Goal: Task Accomplishment & Management: Complete application form

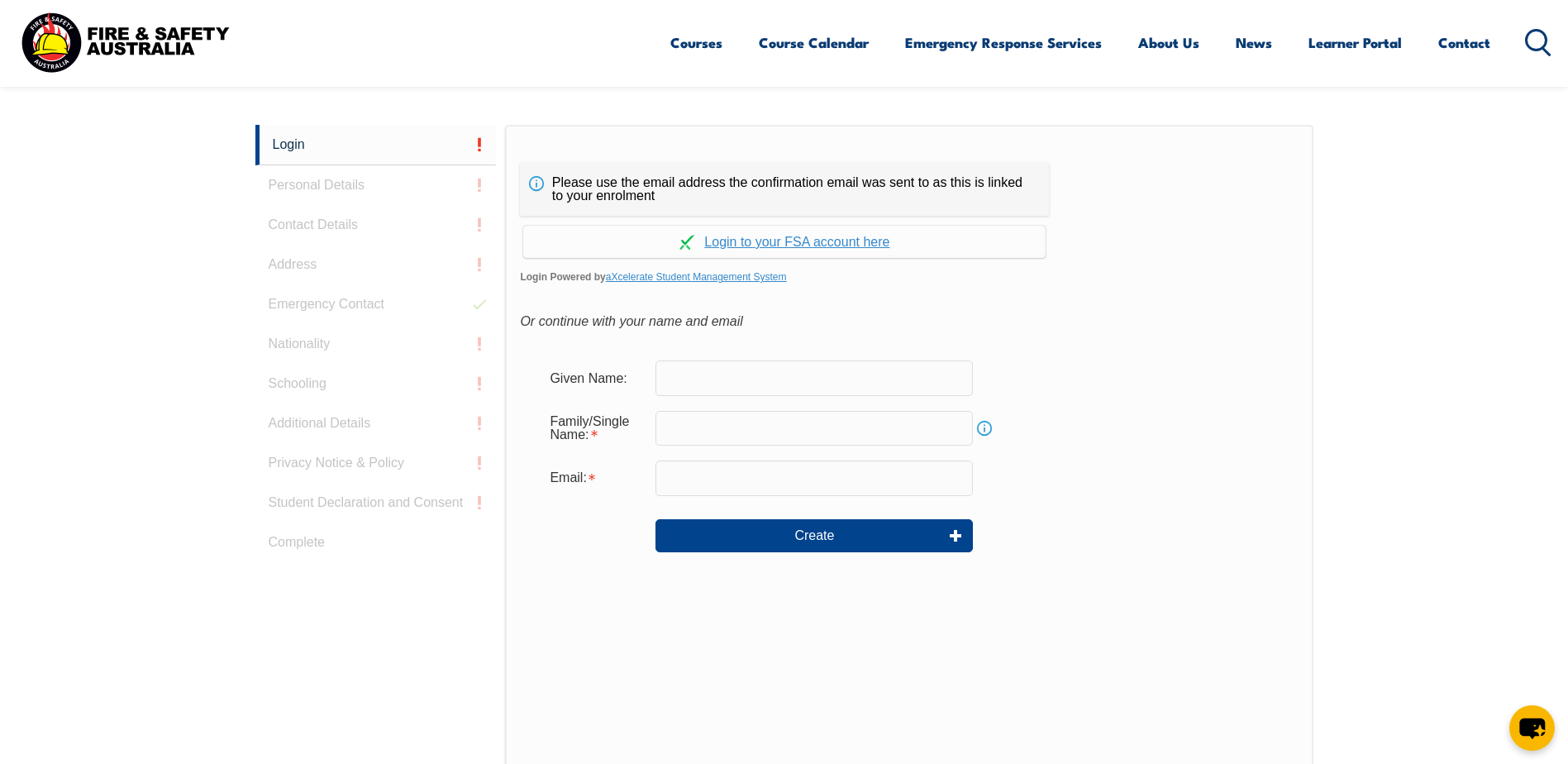
scroll to position [441, 0]
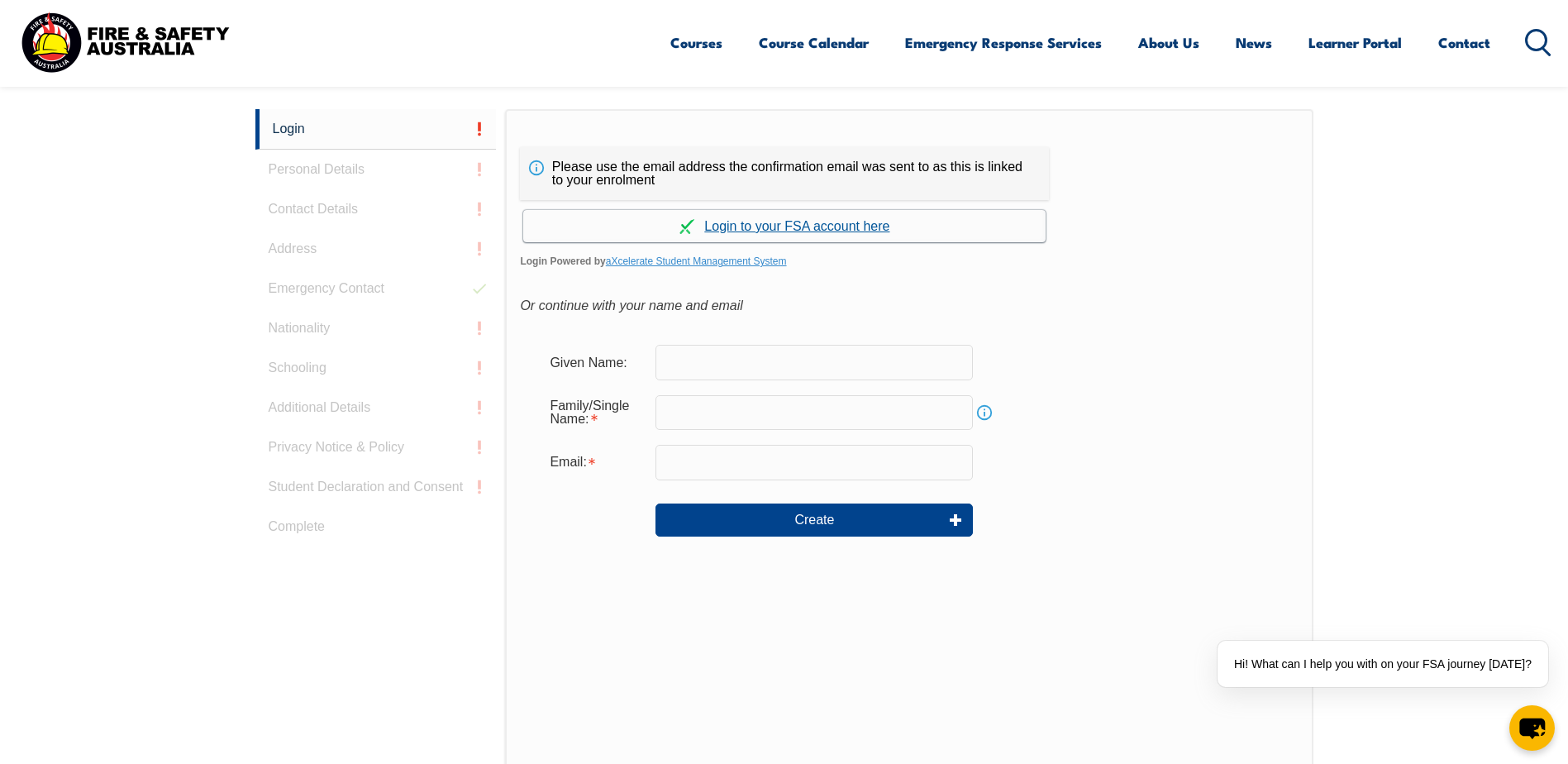
click at [868, 228] on link "Continue with aXcelerate" at bounding box center [784, 226] width 523 height 33
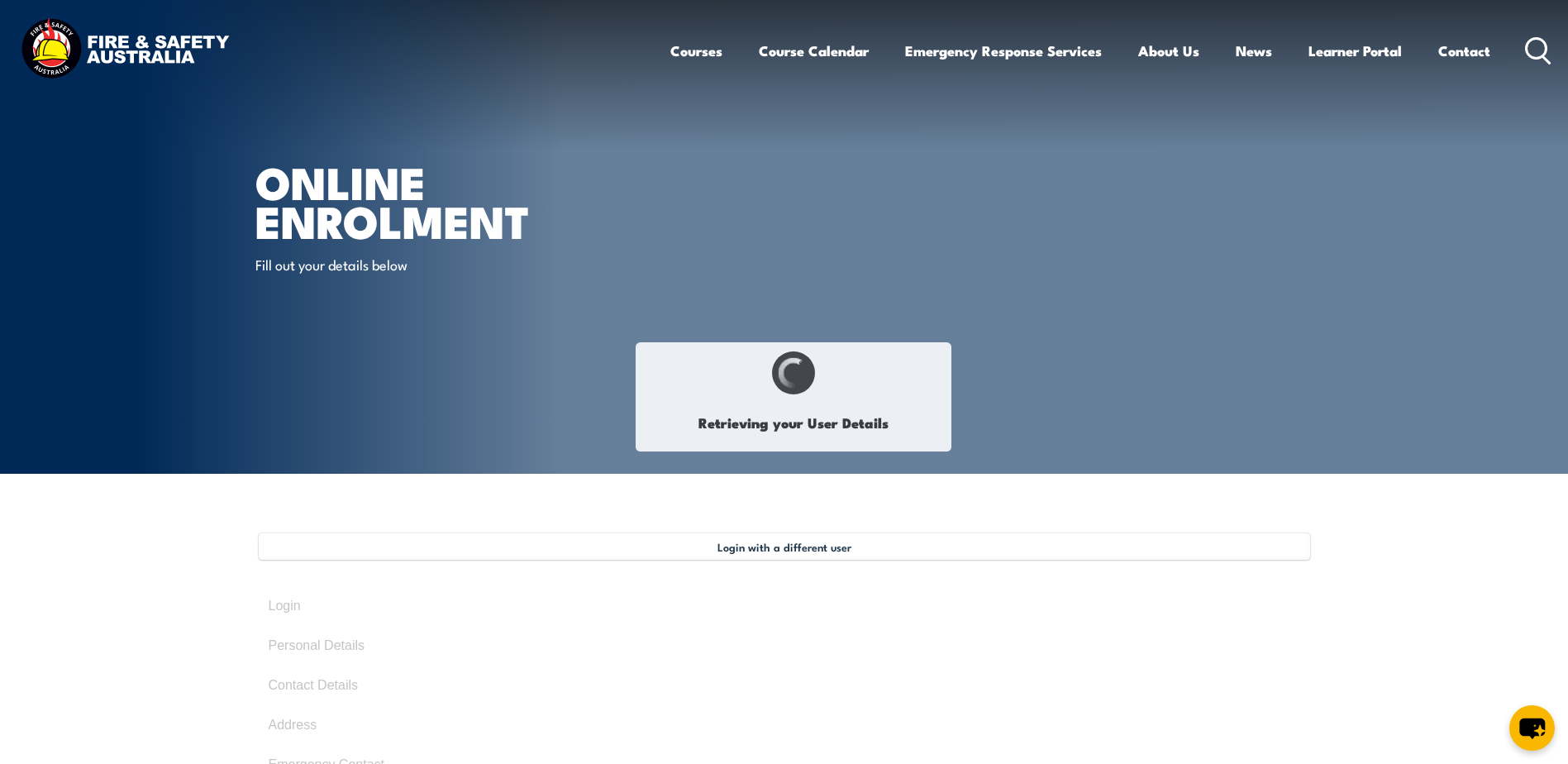
type input "[PERSON_NAME]"
type input "Saclot"
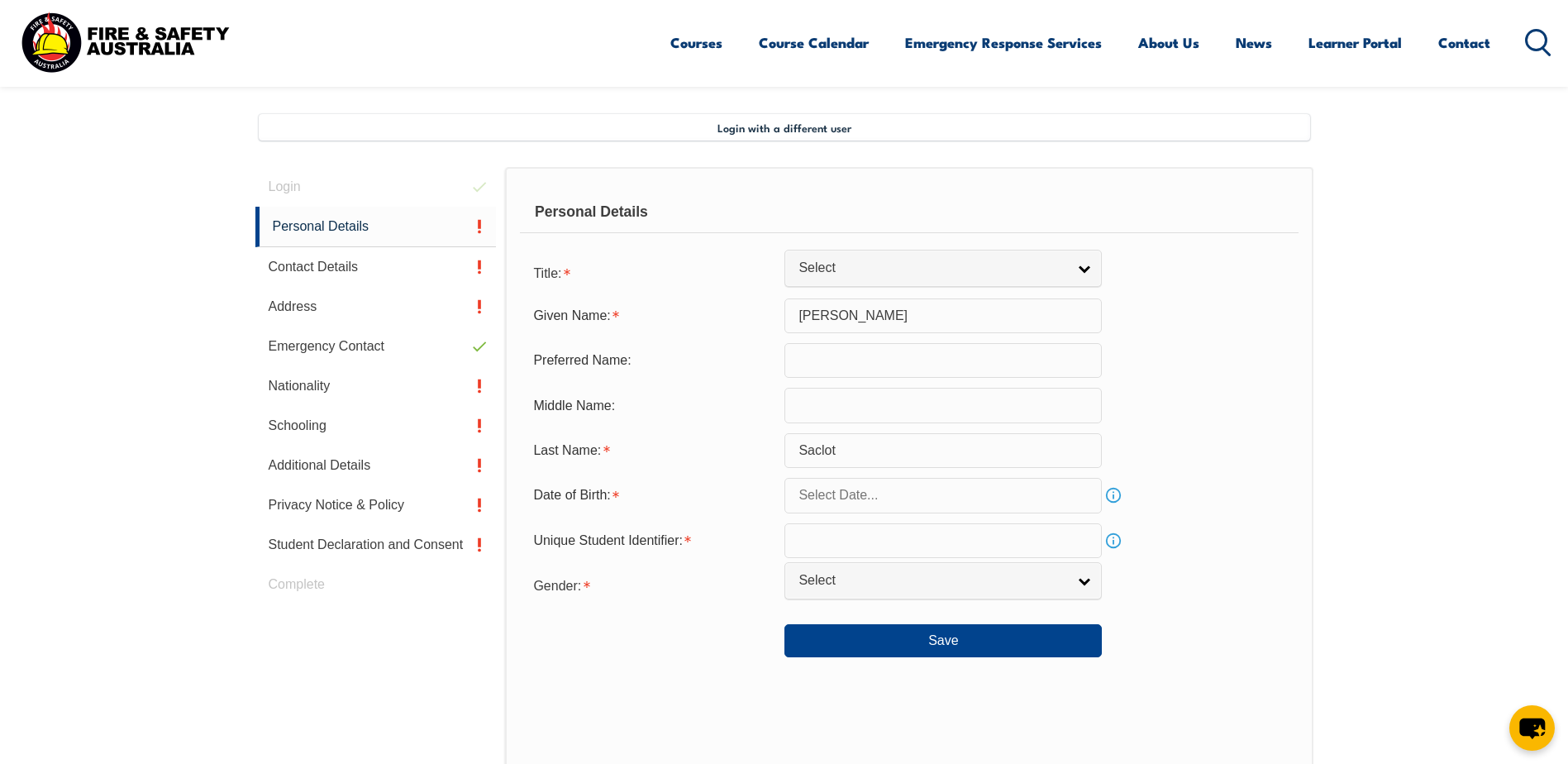
scroll to position [451, 0]
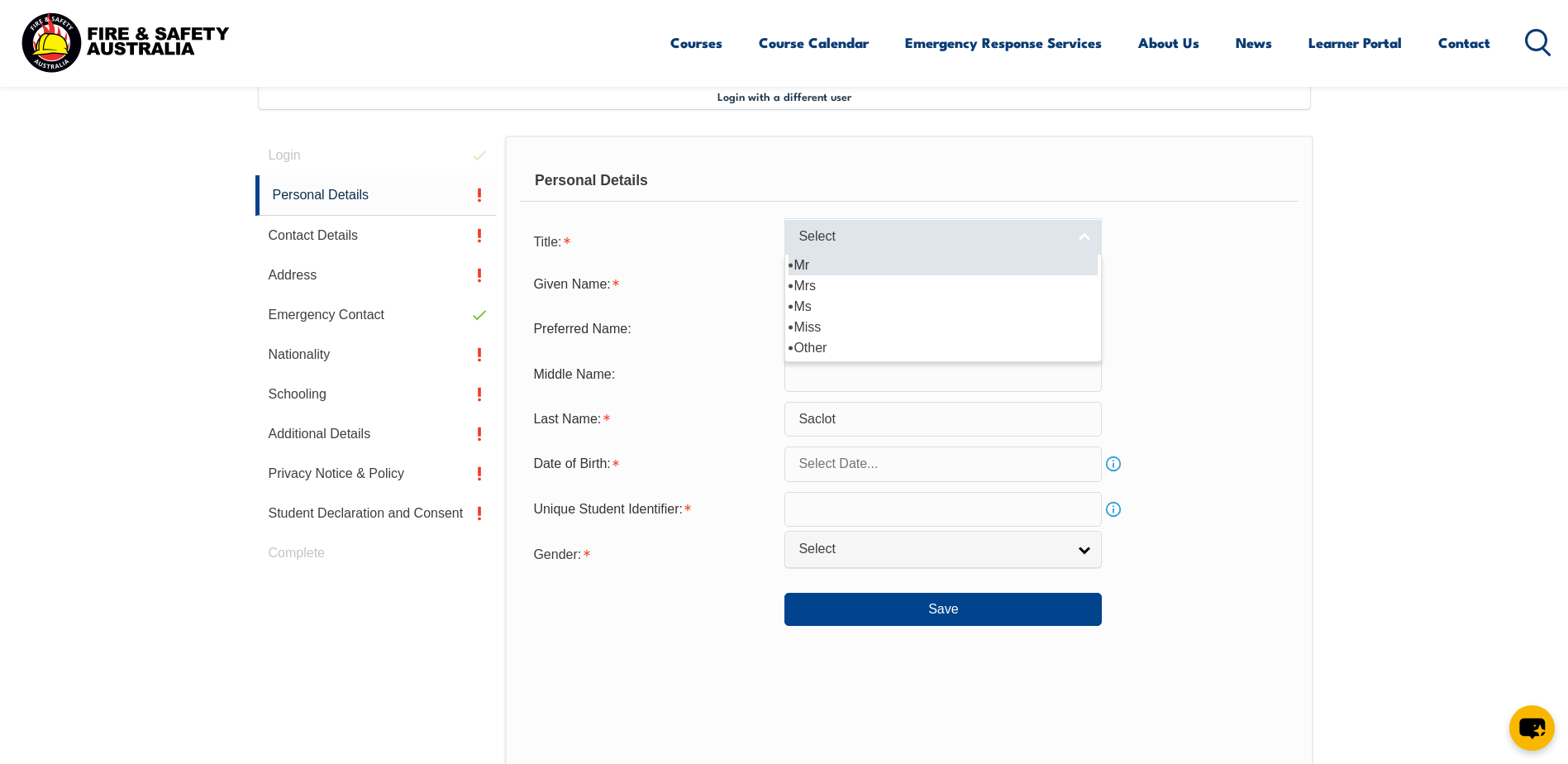
click at [1088, 236] on link "Select" at bounding box center [944, 237] width 317 height 37
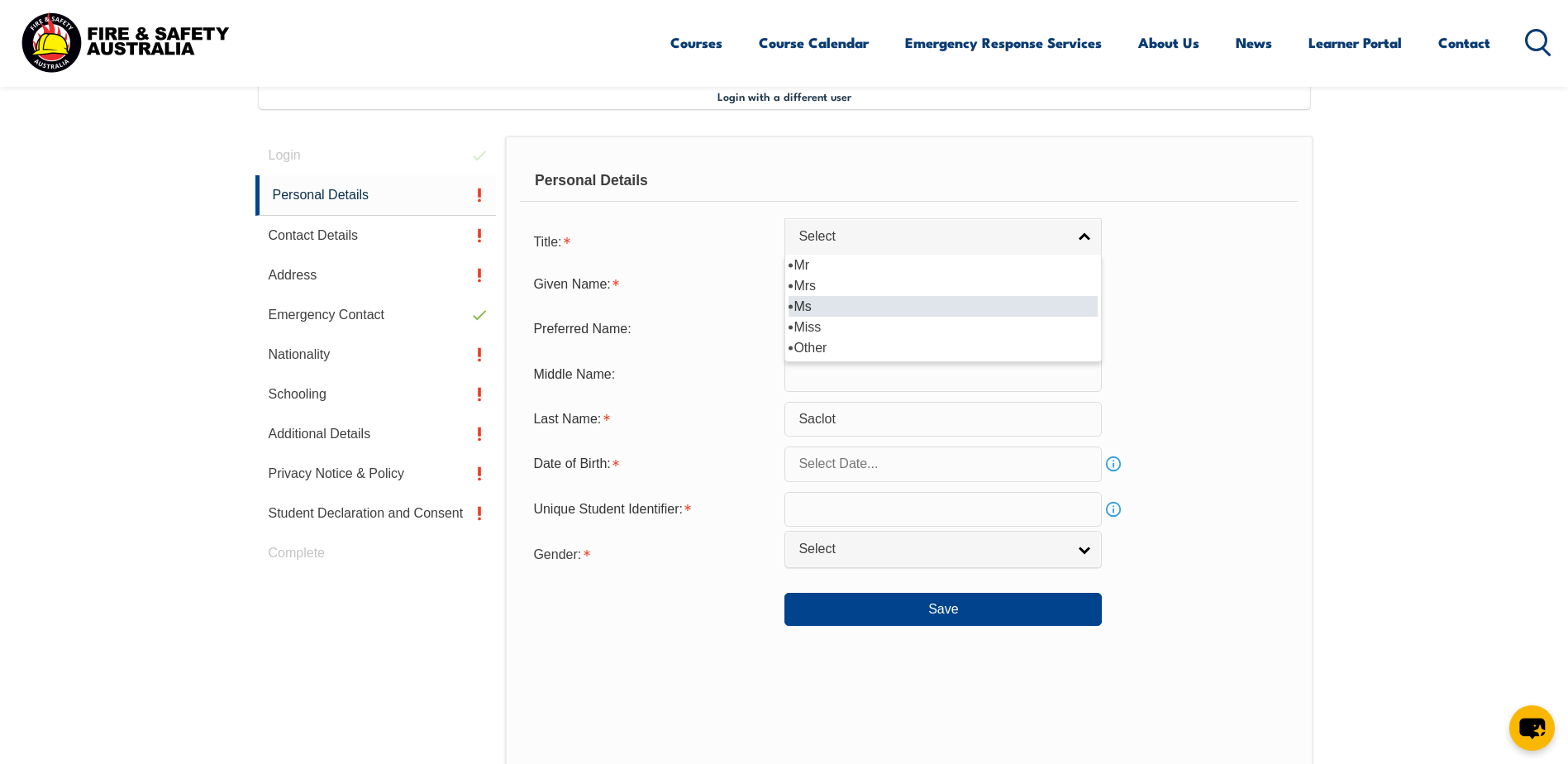
click at [1057, 303] on li "Ms" at bounding box center [943, 306] width 310 height 20
select select "Ms"
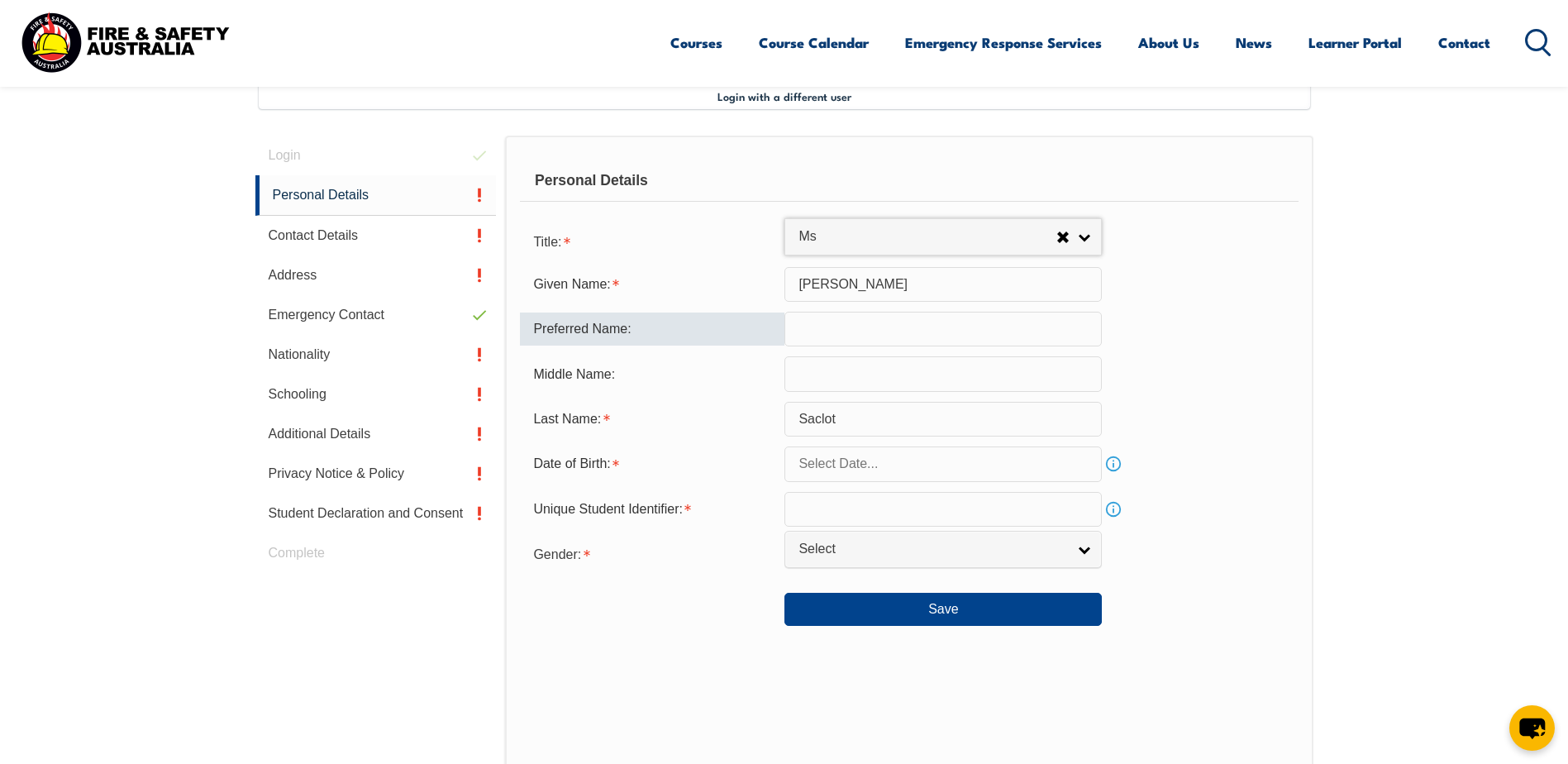
click at [959, 333] on input "text" at bounding box center [944, 328] width 317 height 34
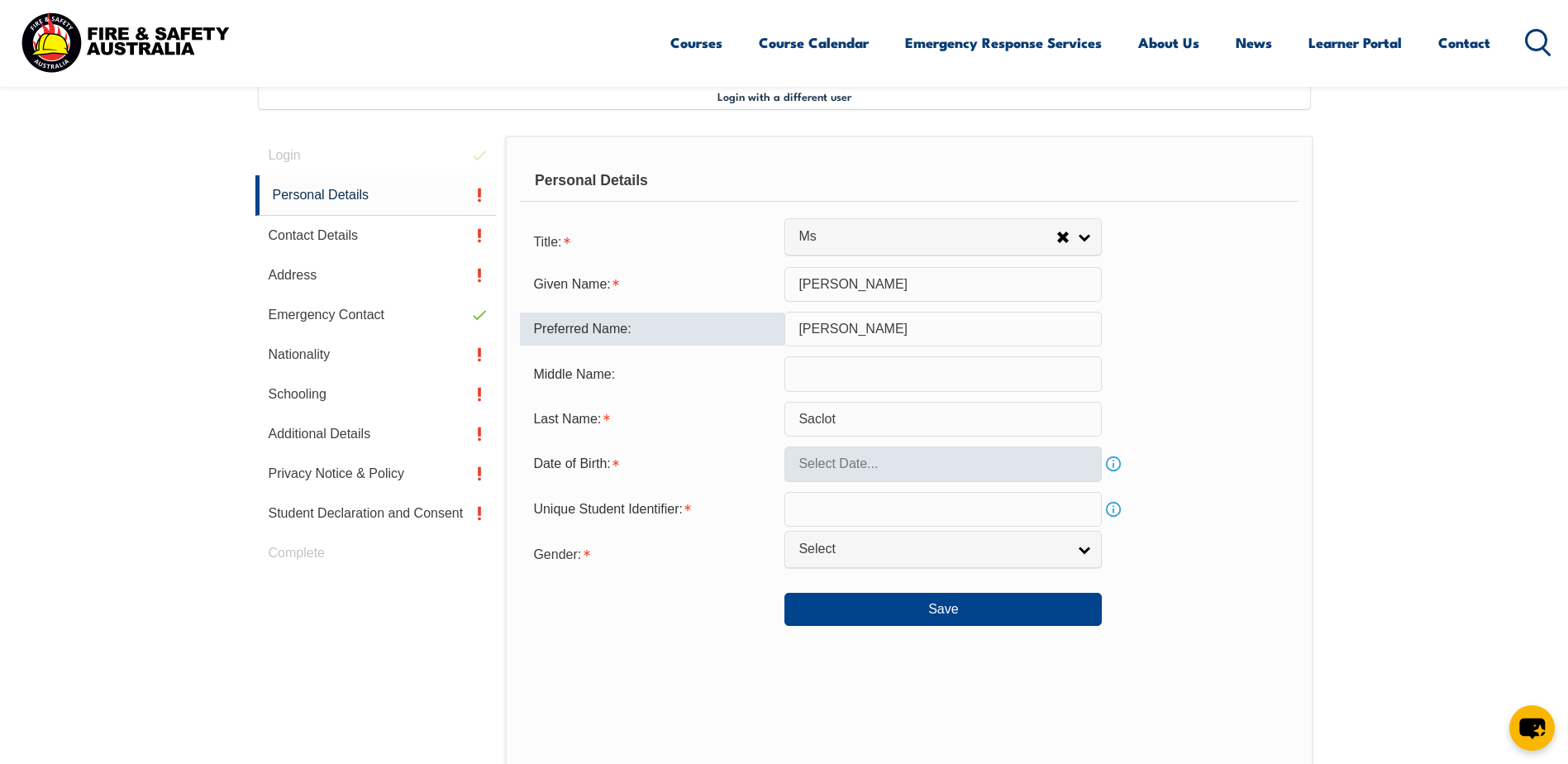
type input "[PERSON_NAME]"
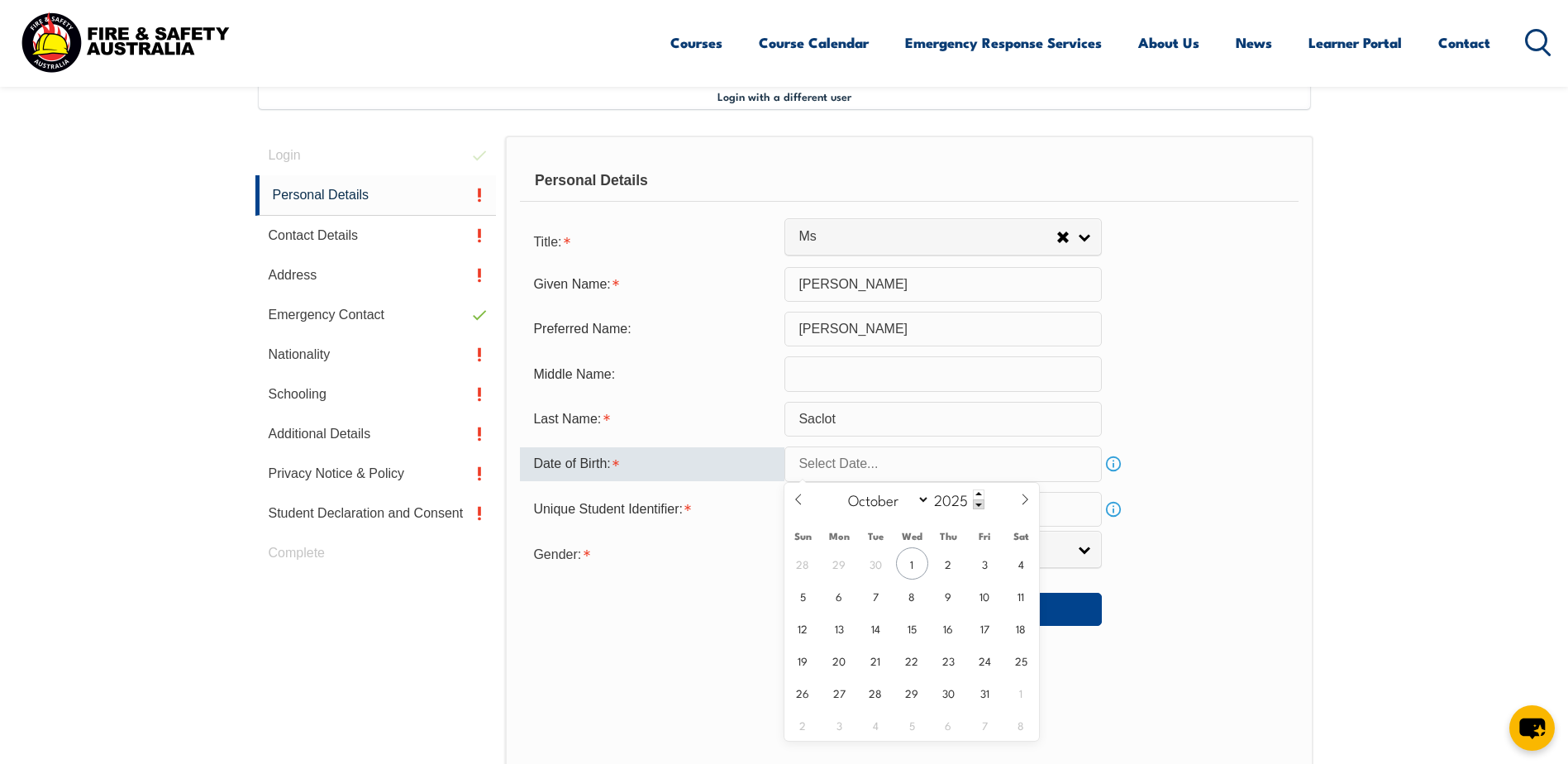
click at [984, 461] on input "text" at bounding box center [944, 463] width 317 height 34
click at [979, 491] on span at bounding box center [978, 494] width 11 height 10
click at [976, 502] on span at bounding box center [978, 504] width 11 height 10
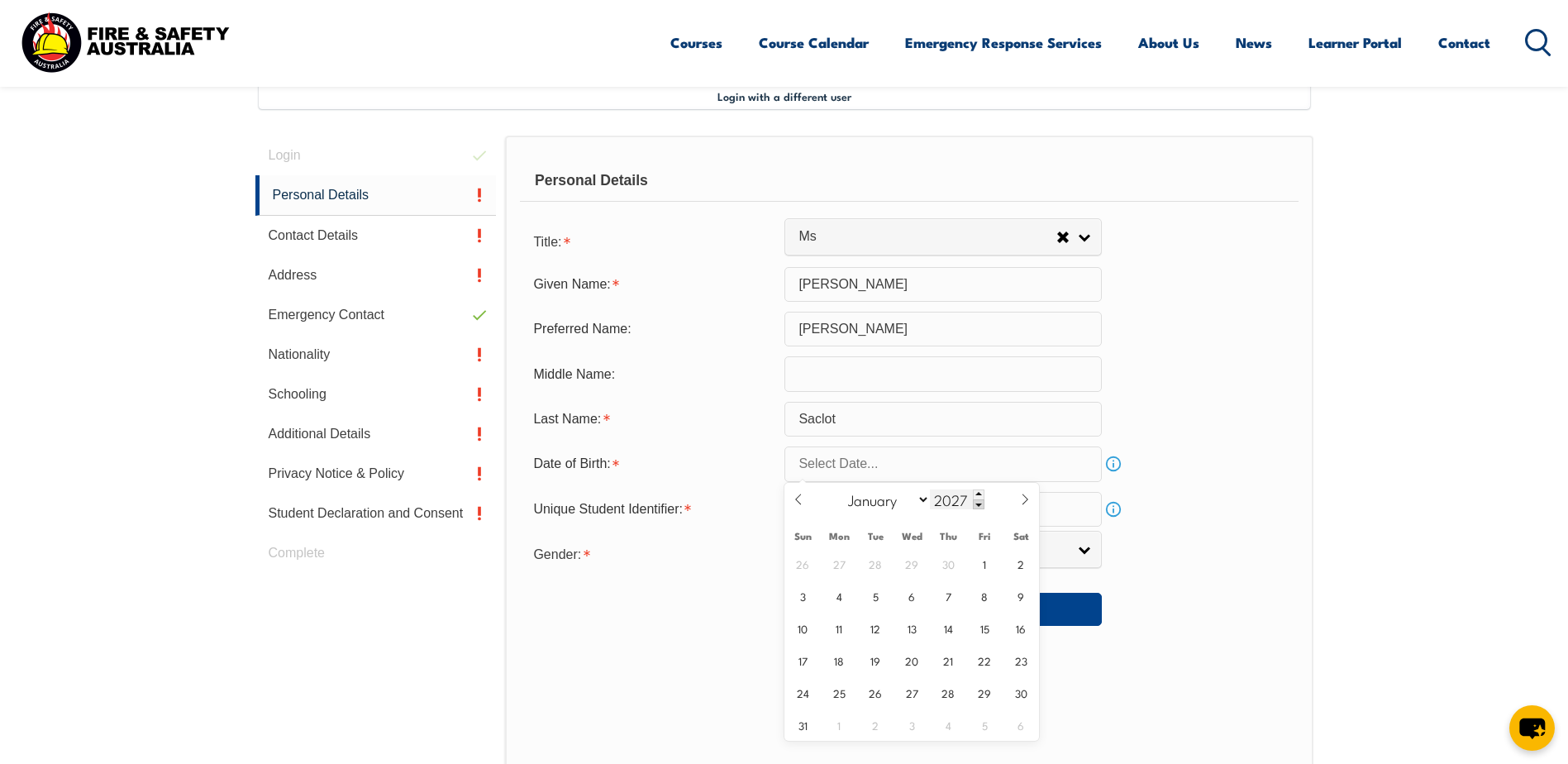
click at [979, 504] on span at bounding box center [978, 504] width 11 height 10
click at [980, 505] on span at bounding box center [978, 504] width 11 height 10
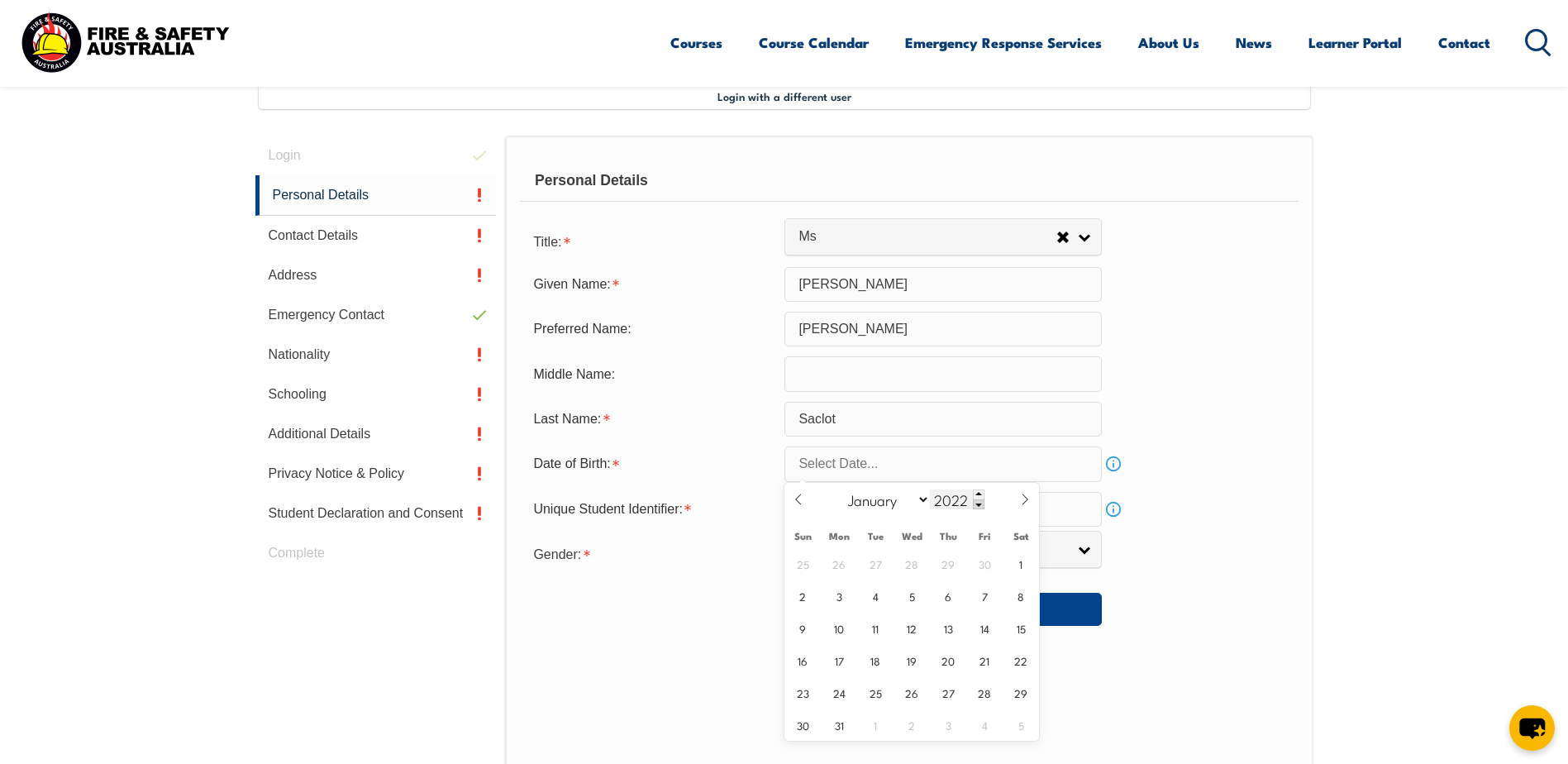
click at [980, 505] on span at bounding box center [978, 504] width 11 height 10
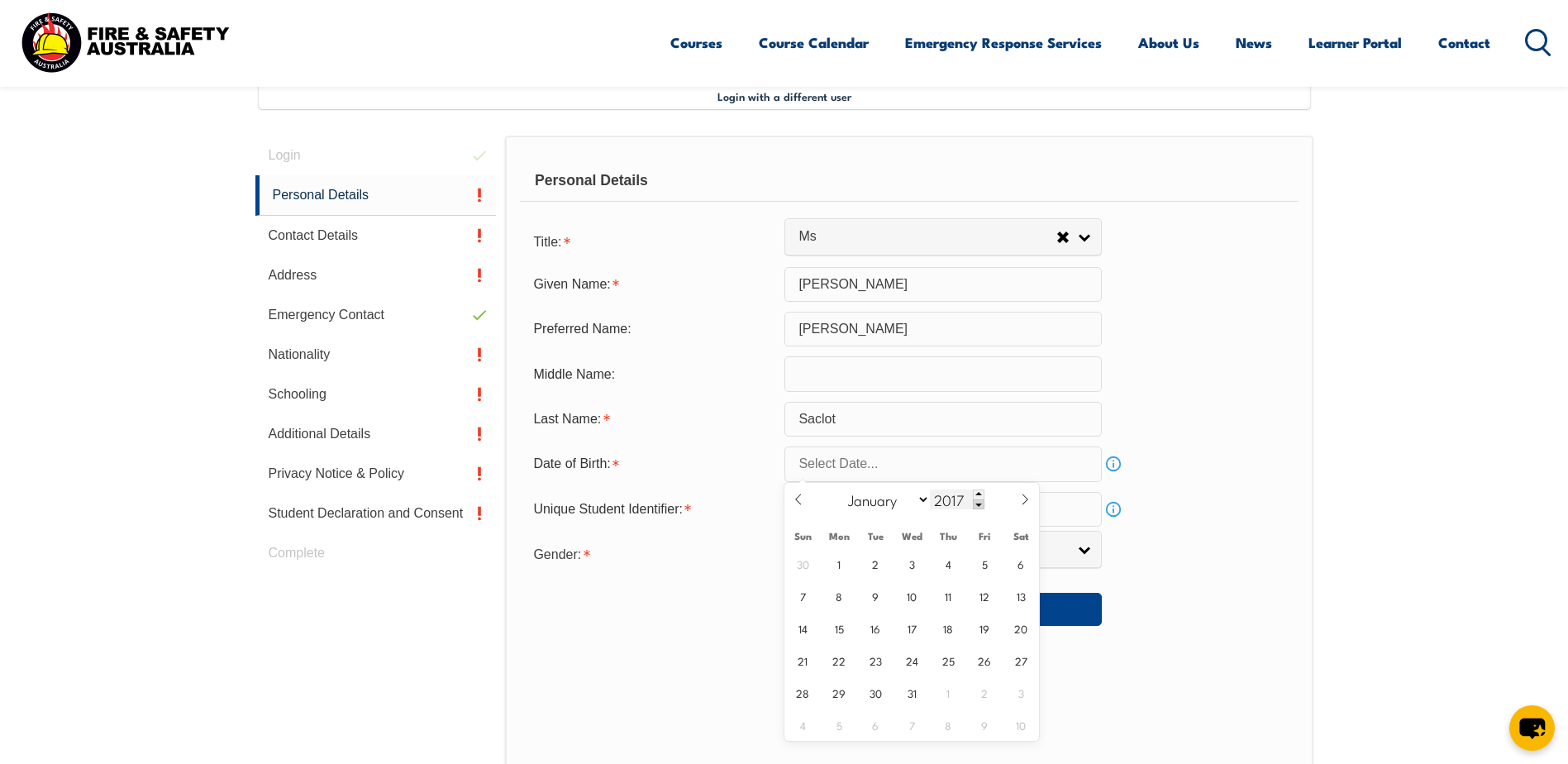
click at [980, 505] on span at bounding box center [978, 504] width 11 height 10
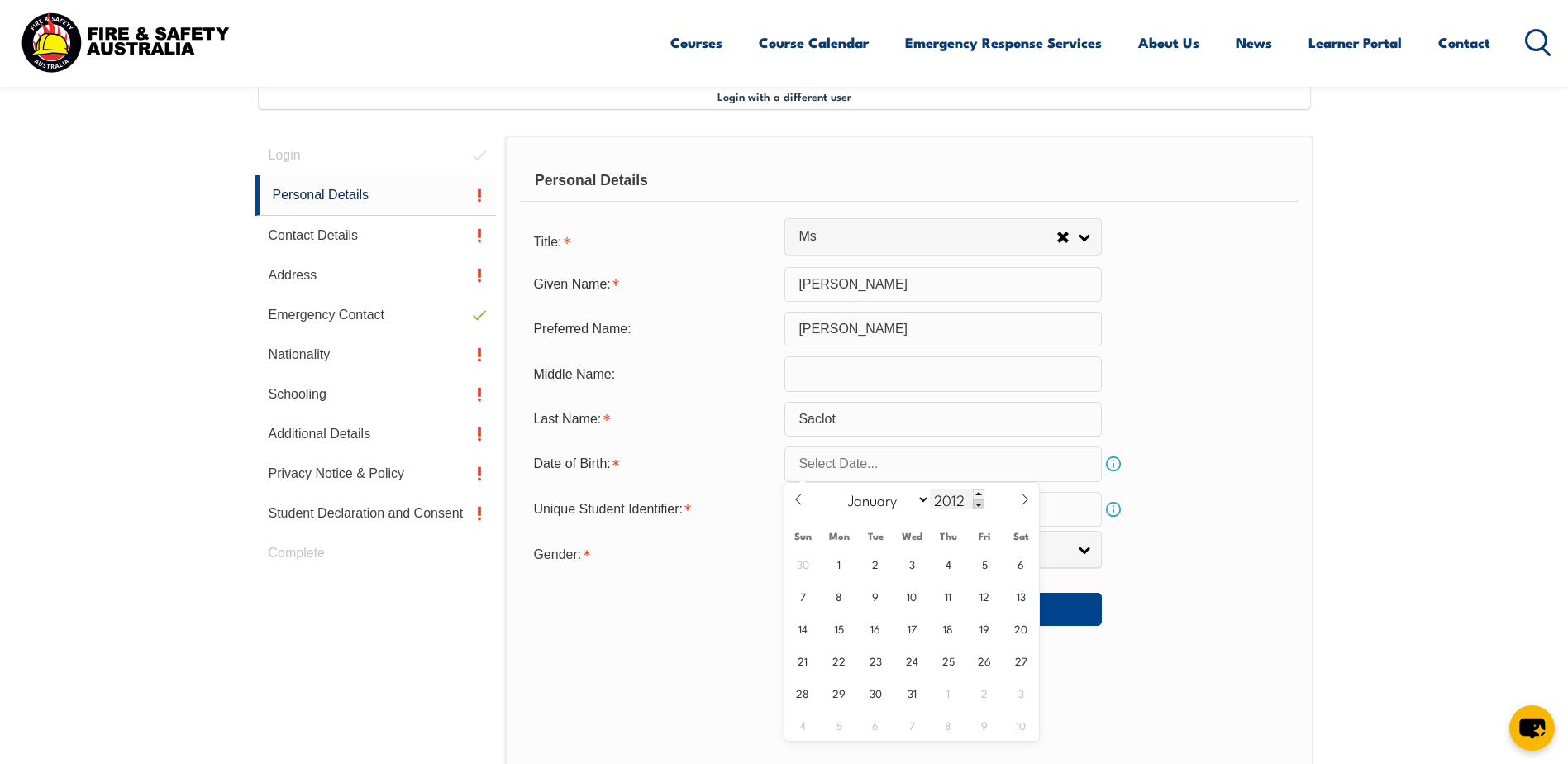
click at [980, 505] on span at bounding box center [978, 504] width 11 height 10
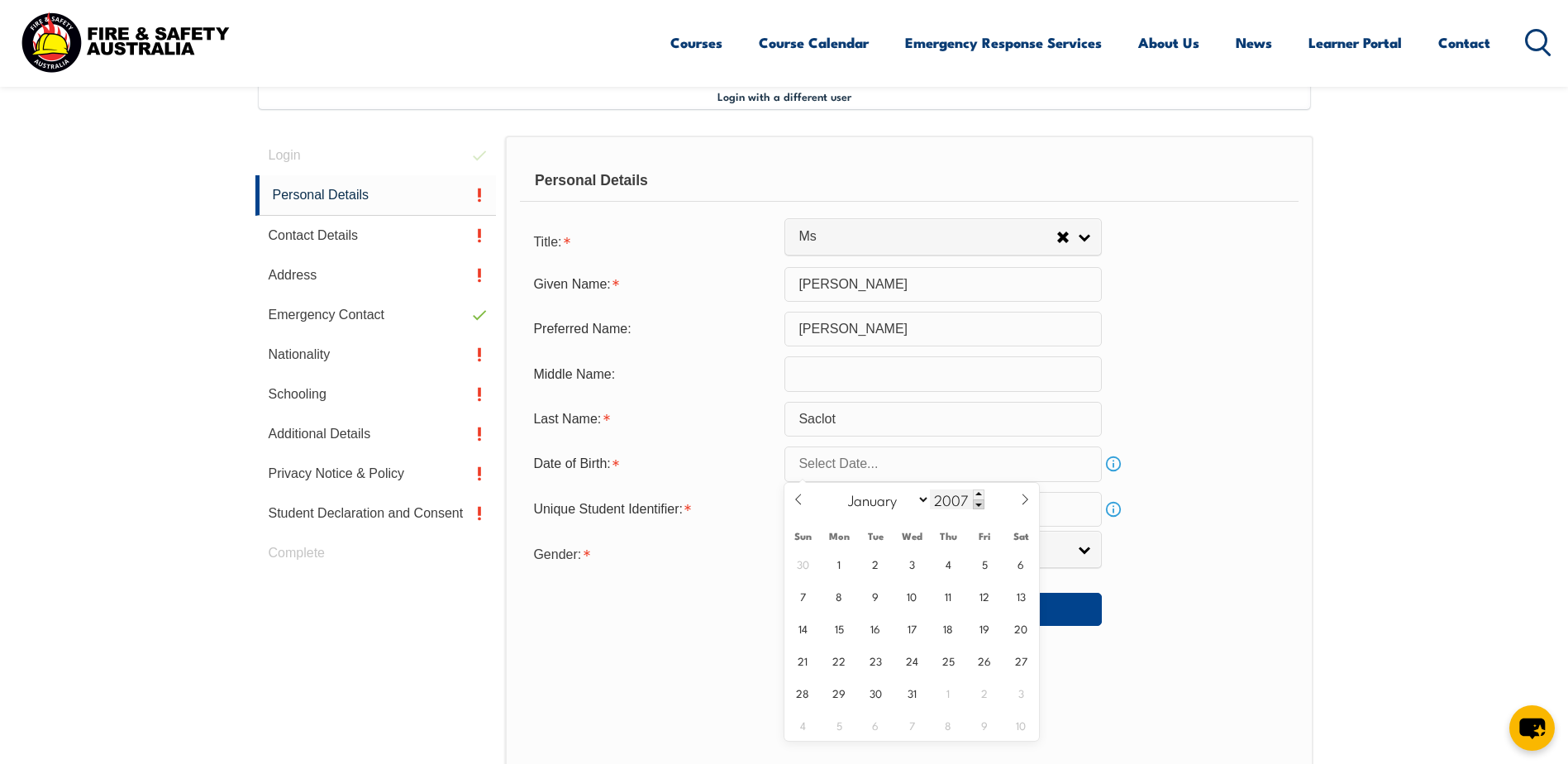
click at [980, 505] on span at bounding box center [978, 504] width 11 height 10
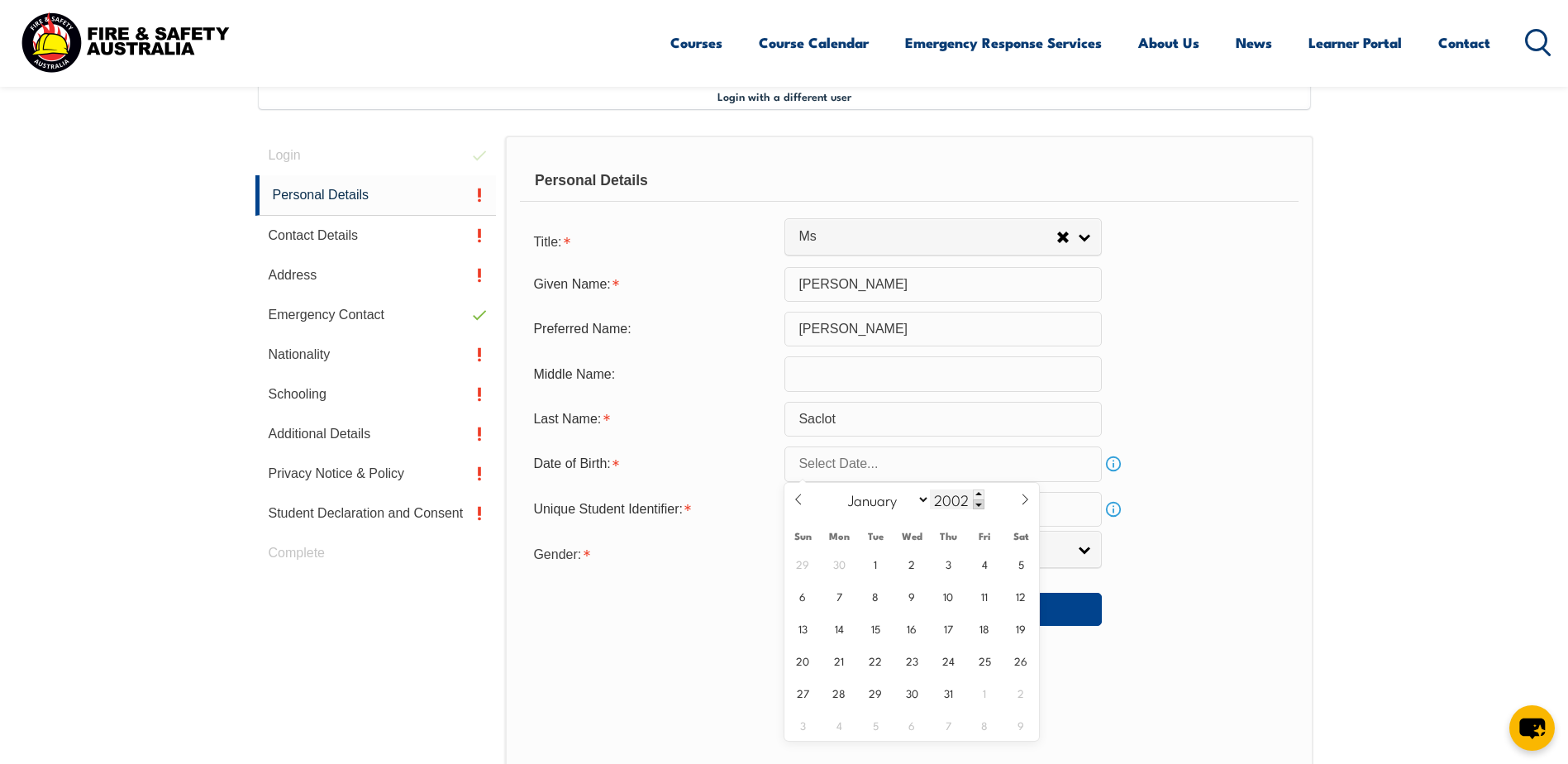
click at [980, 505] on span at bounding box center [978, 504] width 11 height 10
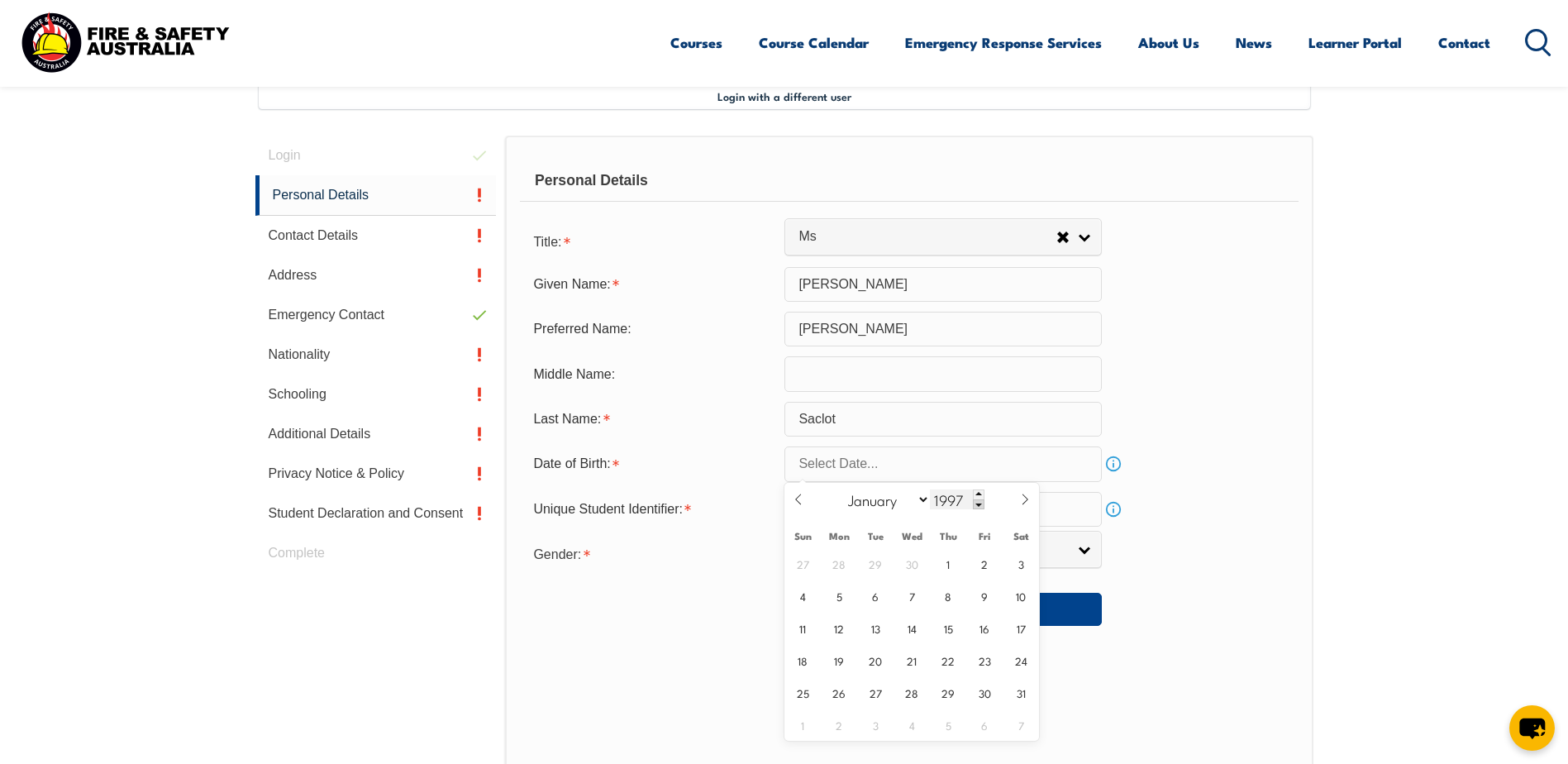
click at [980, 505] on span at bounding box center [978, 504] width 11 height 10
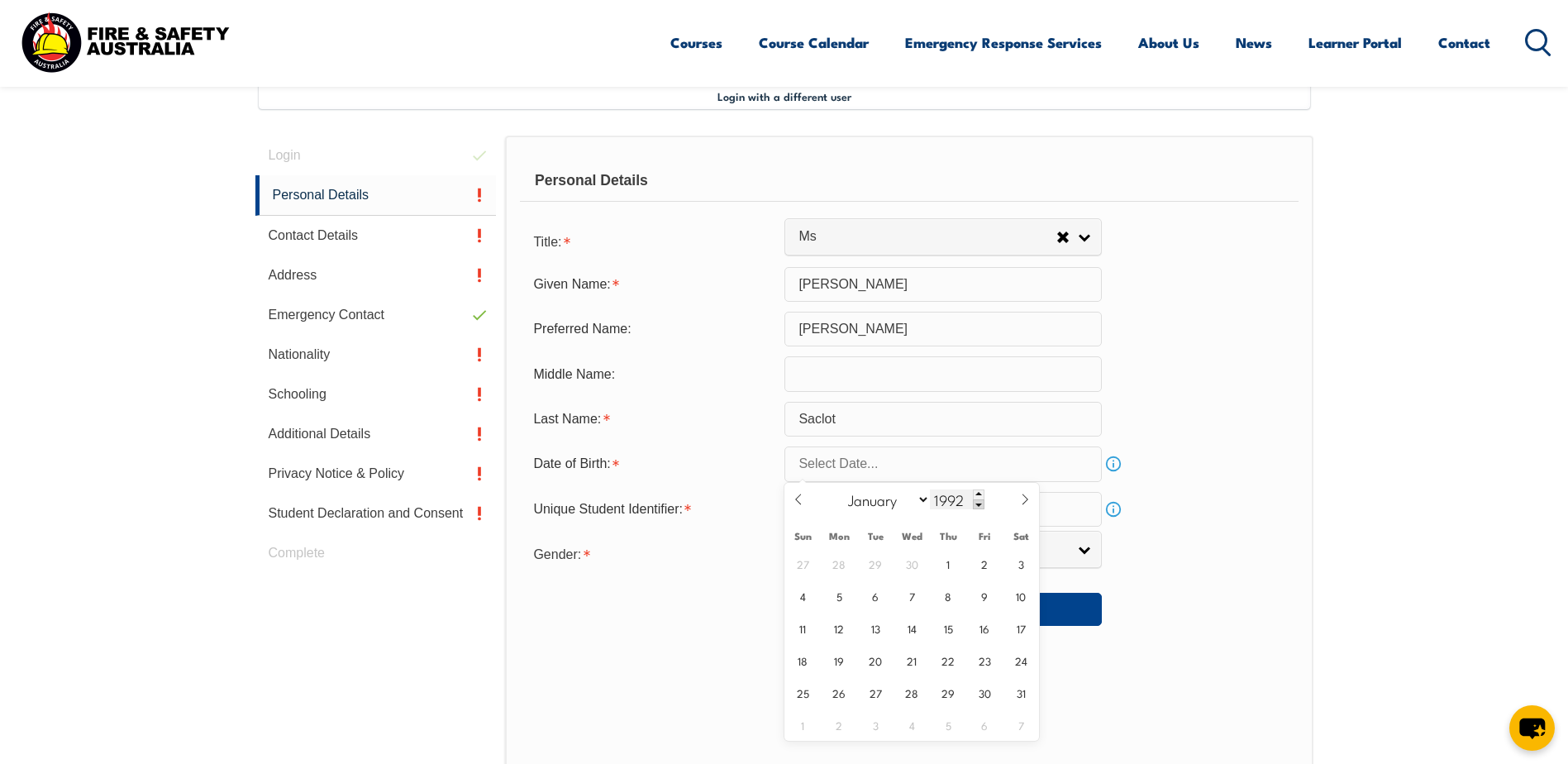
click at [980, 505] on span at bounding box center [978, 504] width 11 height 10
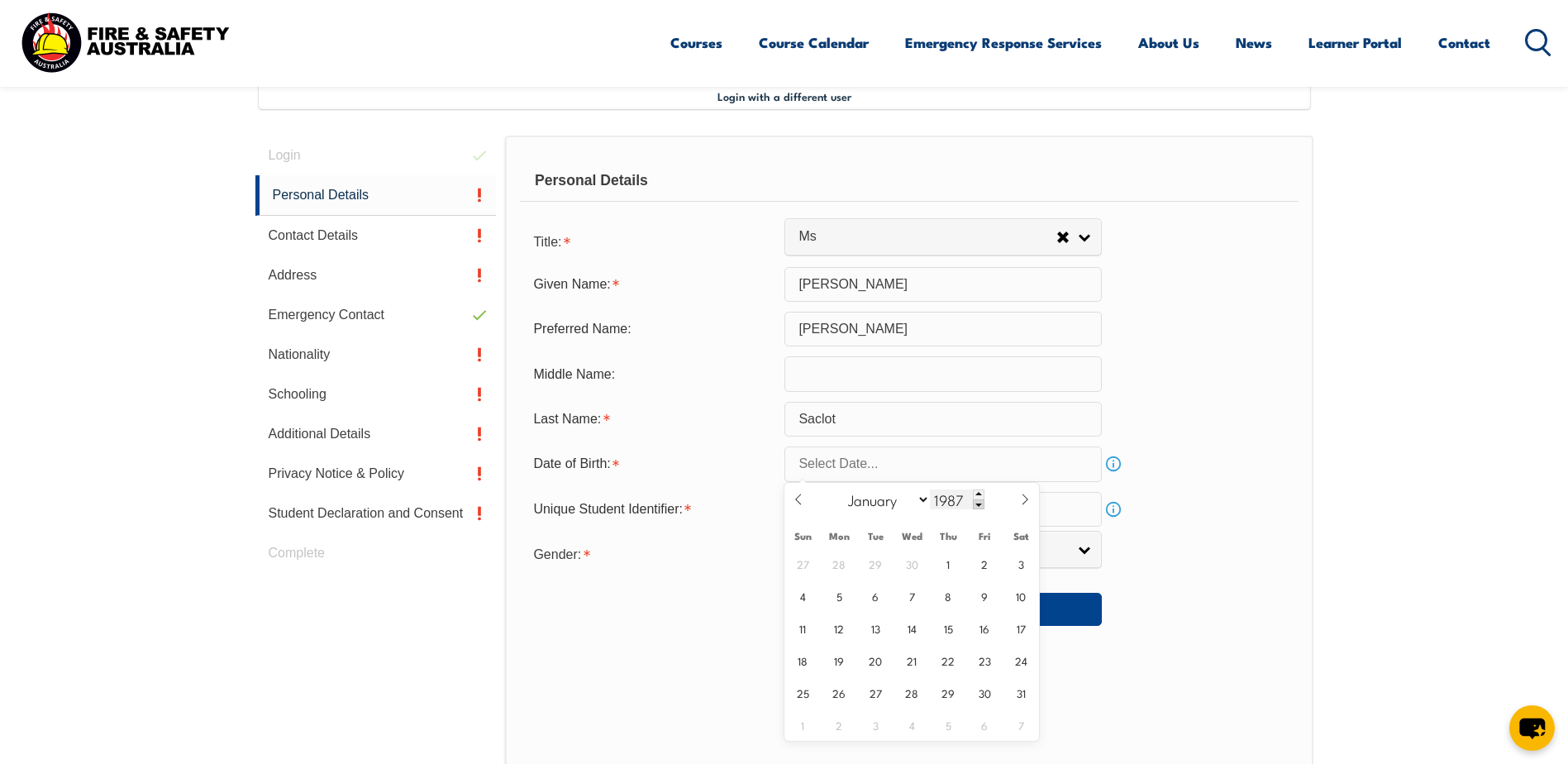
click at [980, 505] on span at bounding box center [978, 504] width 11 height 10
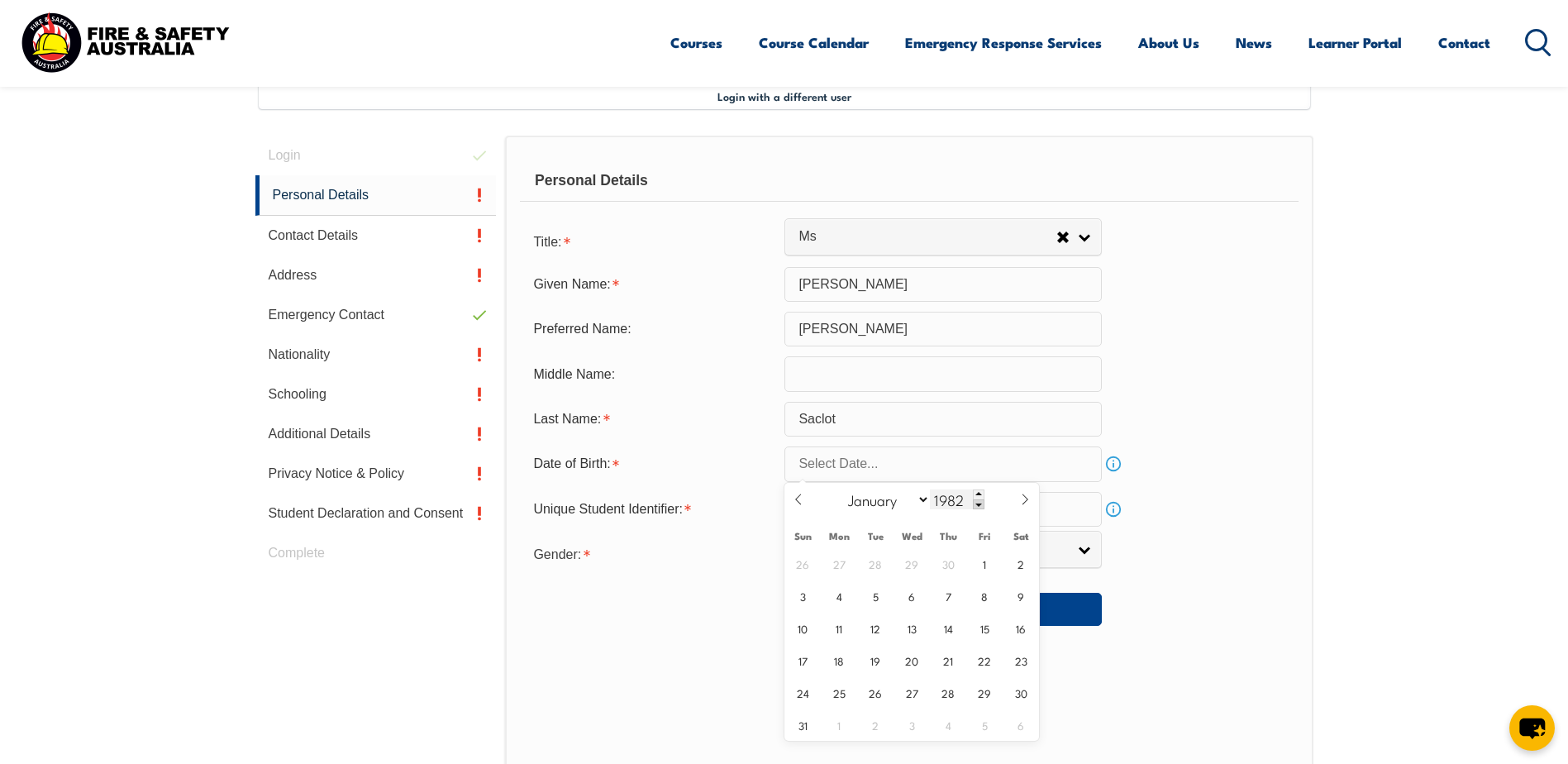
click at [980, 505] on span at bounding box center [978, 504] width 11 height 10
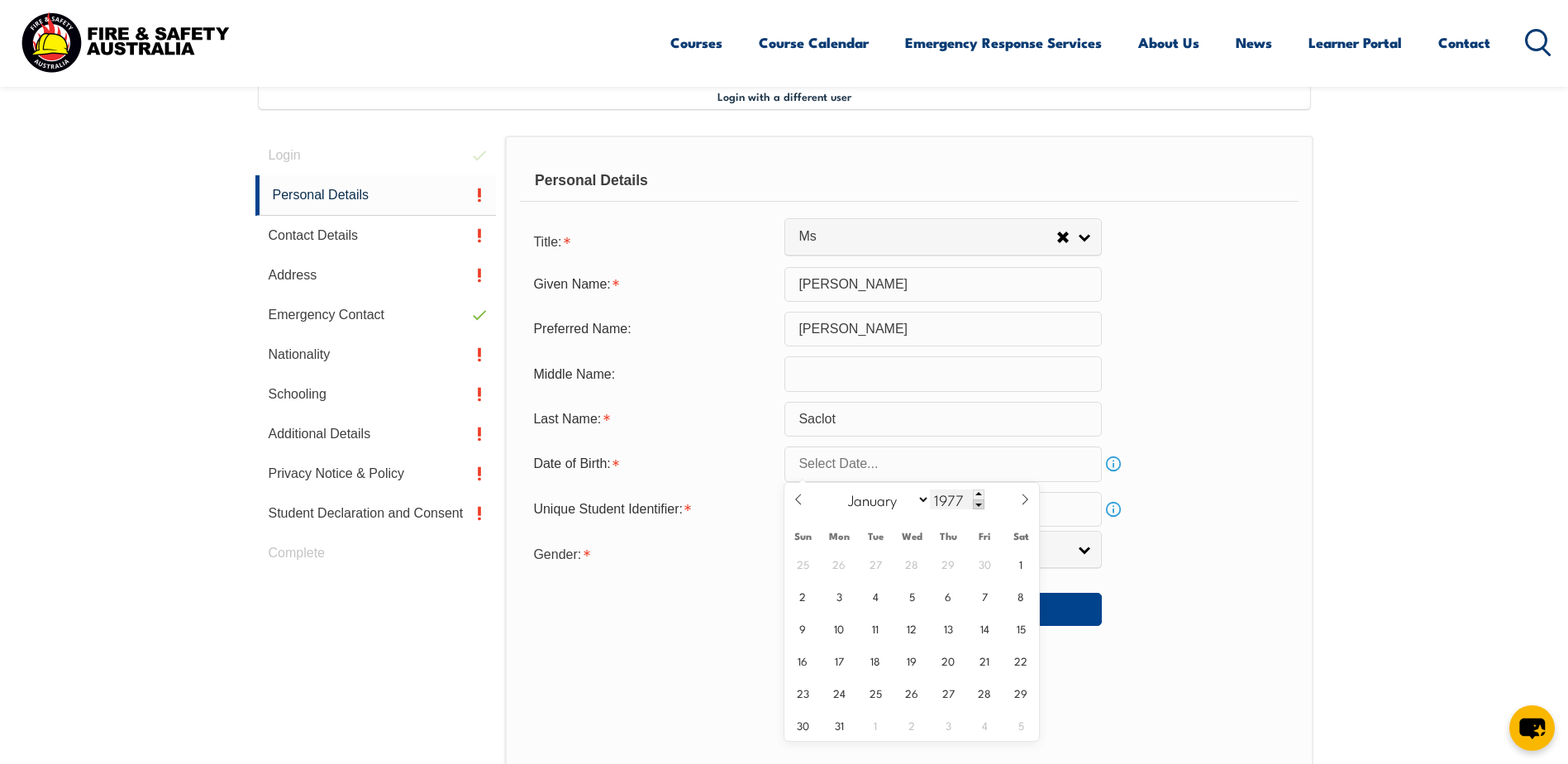
click at [980, 505] on span at bounding box center [978, 504] width 11 height 10
type input "1974"
click at [922, 504] on select "January February March April May June July August September October November De…" at bounding box center [885, 499] width 90 height 21
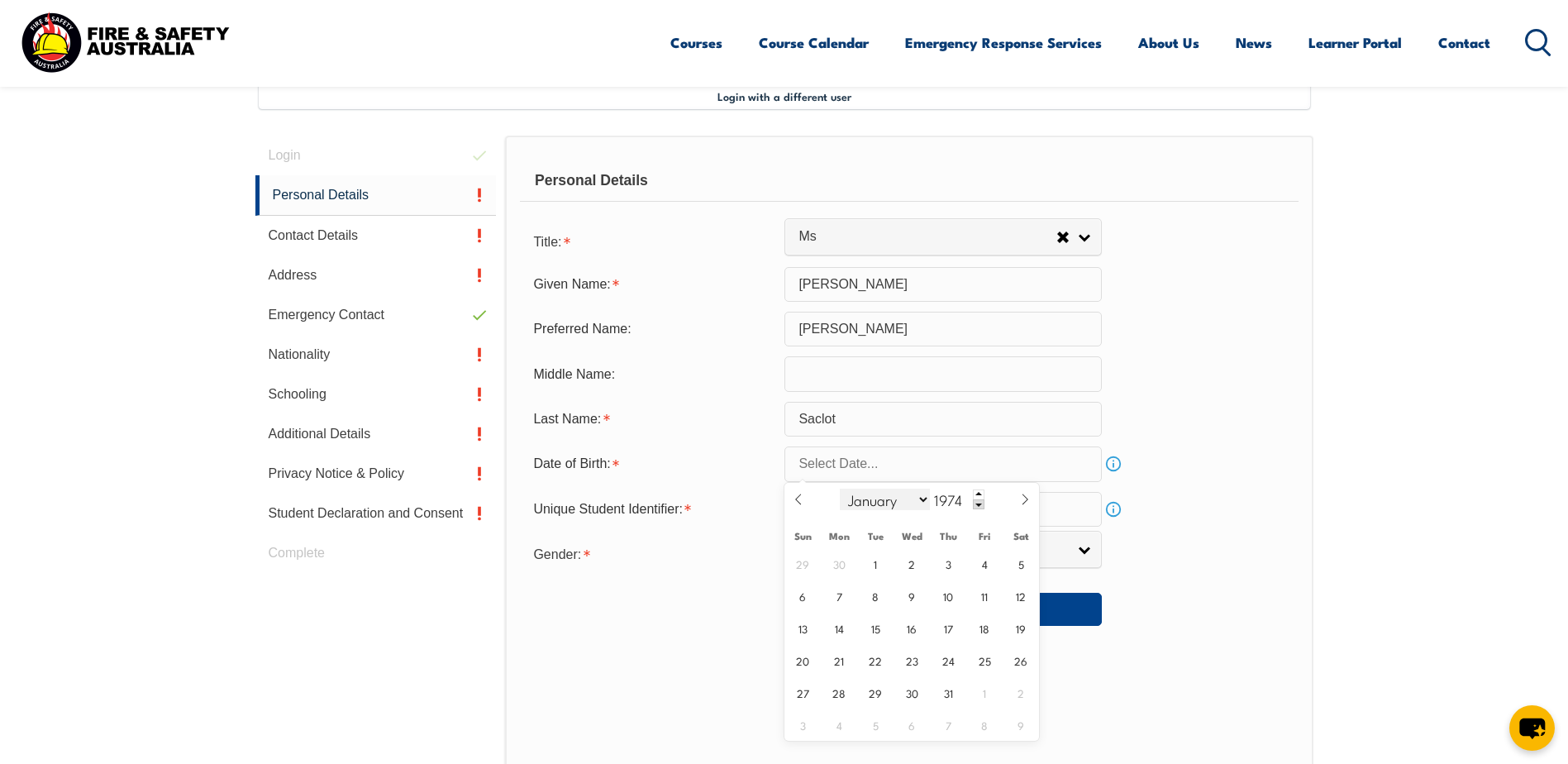
select select "6"
click at [840, 489] on select "January February March April May June July August September October November De…" at bounding box center [885, 499] width 90 height 21
click at [877, 690] on span "30" at bounding box center [876, 693] width 33 height 33
type input "[DATE]"
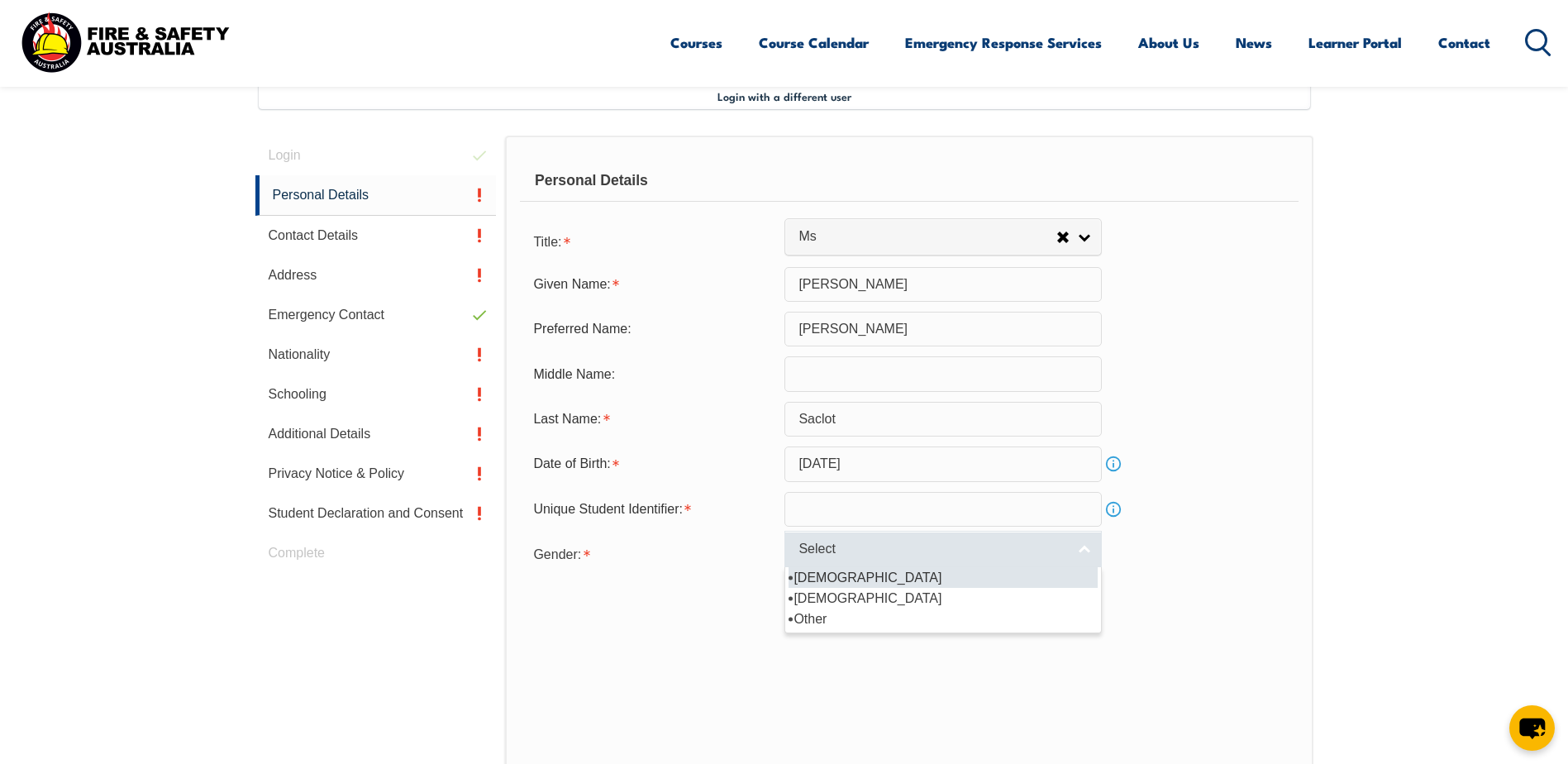
click at [1079, 550] on link "Select" at bounding box center [944, 550] width 317 height 37
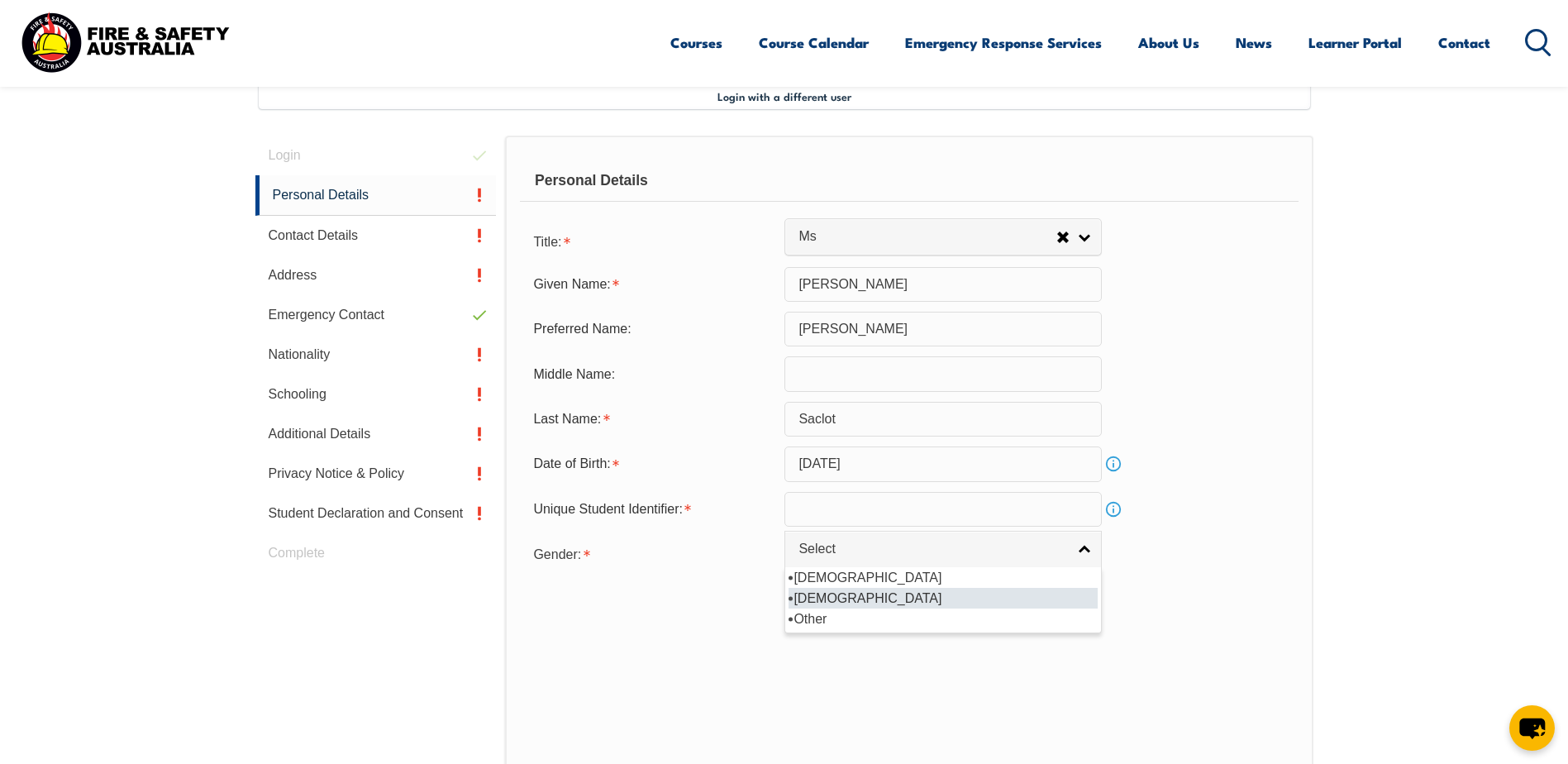
click at [1060, 595] on li "[DEMOGRAPHIC_DATA]" at bounding box center [943, 598] width 310 height 20
select select "F"
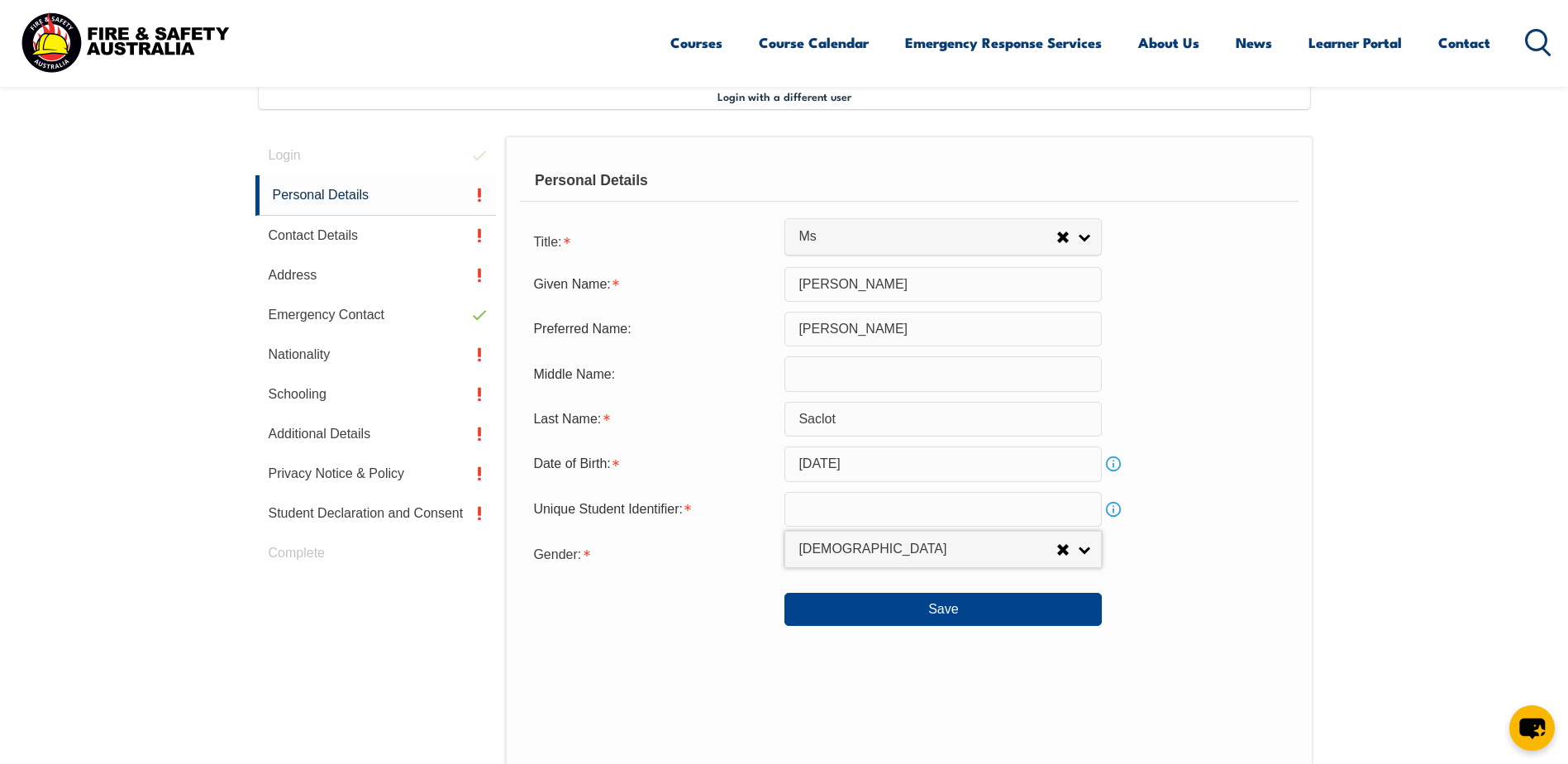
click at [1112, 509] on link "Info" at bounding box center [1114, 509] width 23 height 23
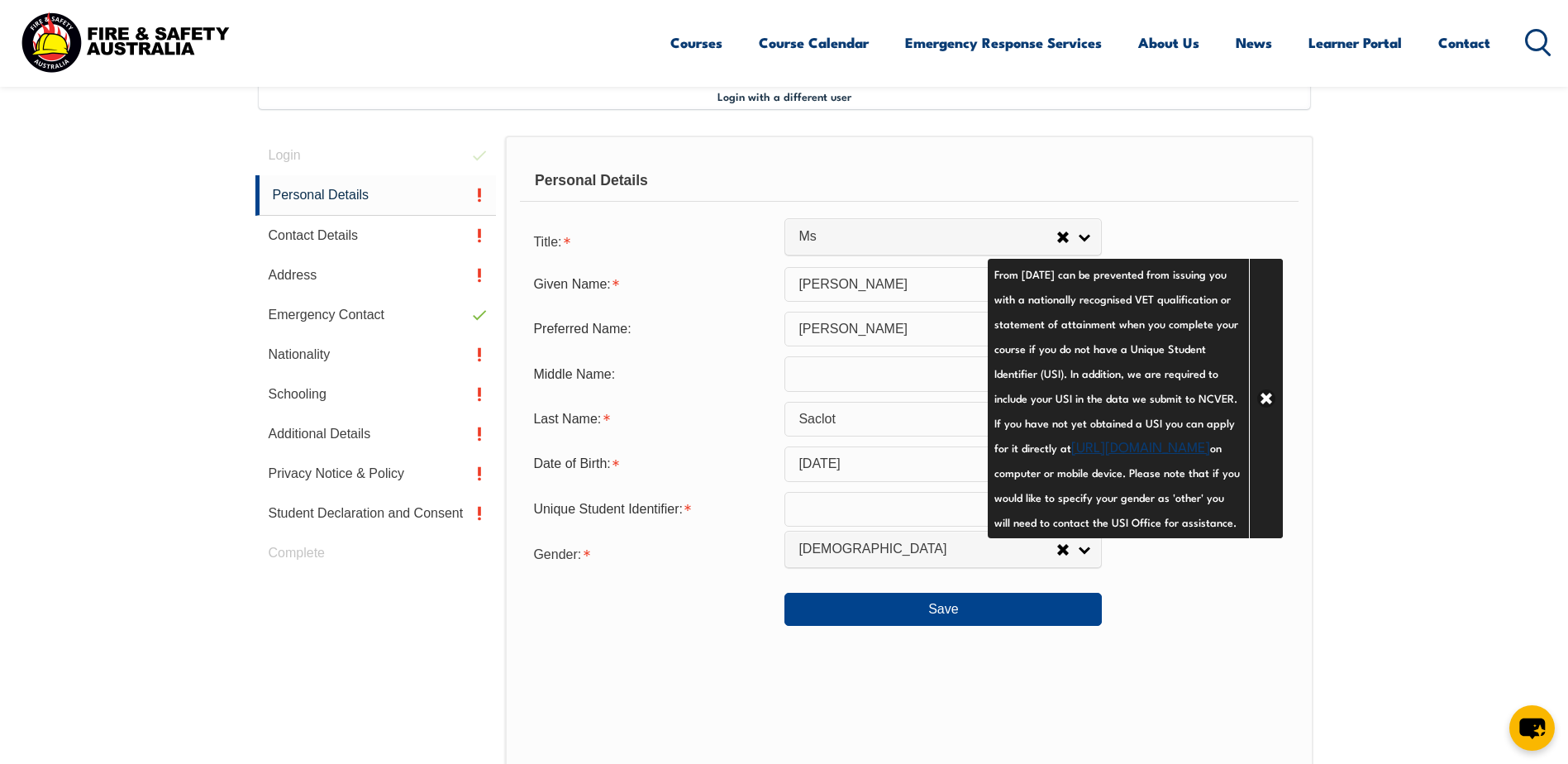
click at [1203, 674] on div "Personal Details Title: Mr Mrs Ms Miss Other Ms Mr Mrs Ms [PERSON_NAME] [PERSON…" at bounding box center [909, 499] width 808 height 727
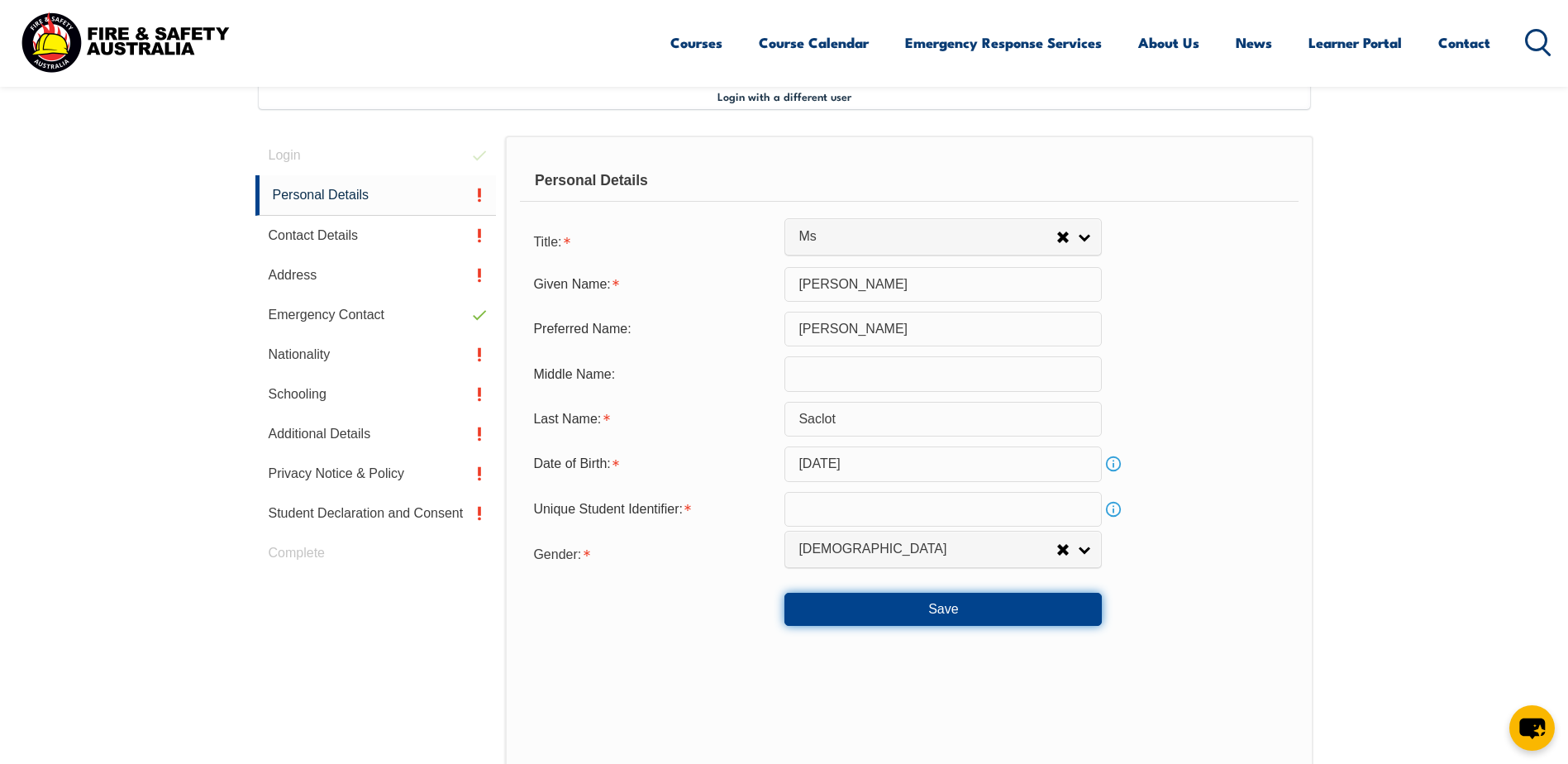
click at [1000, 617] on button "Save" at bounding box center [944, 610] width 317 height 34
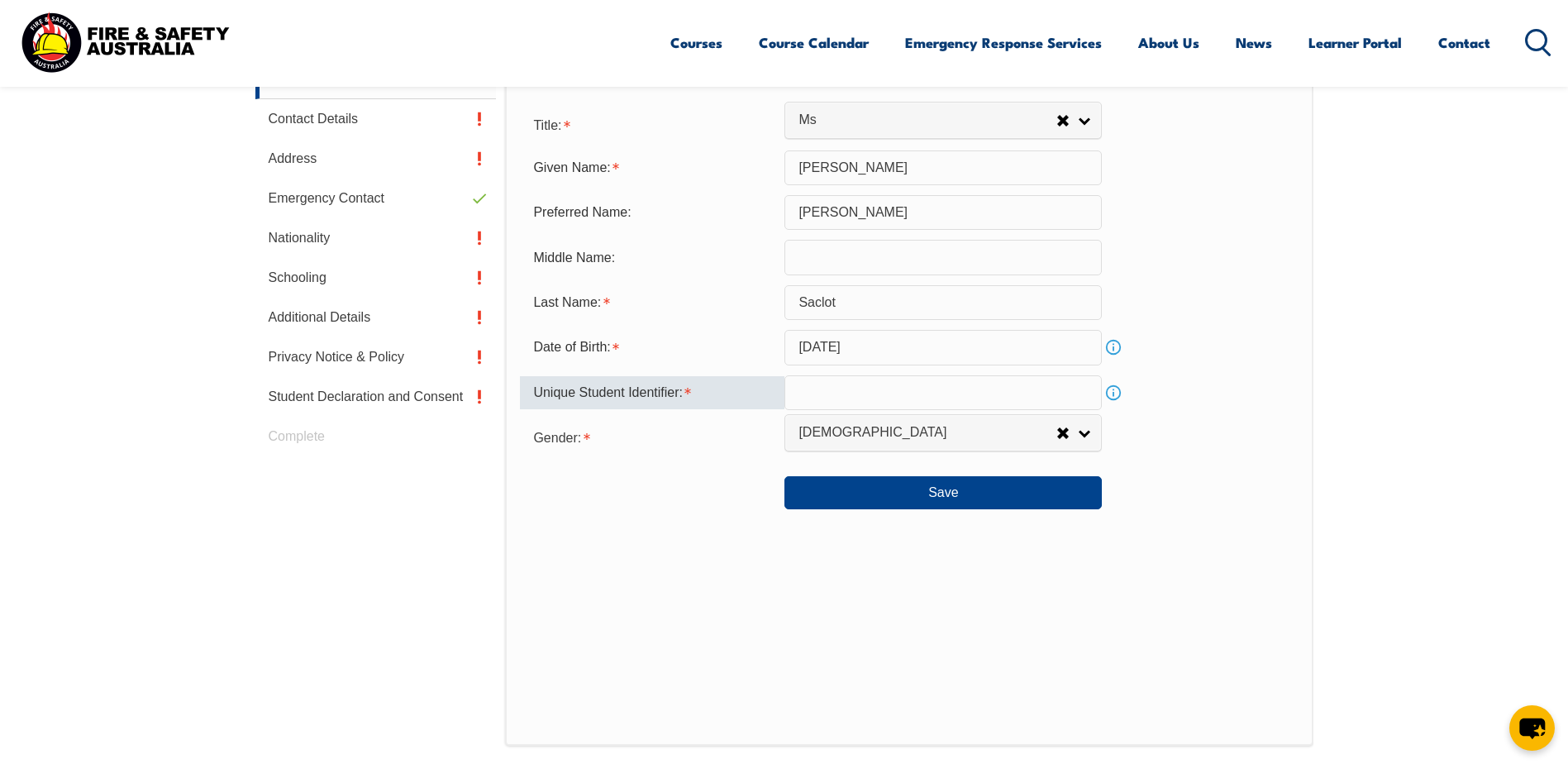
scroll to position [558, 0]
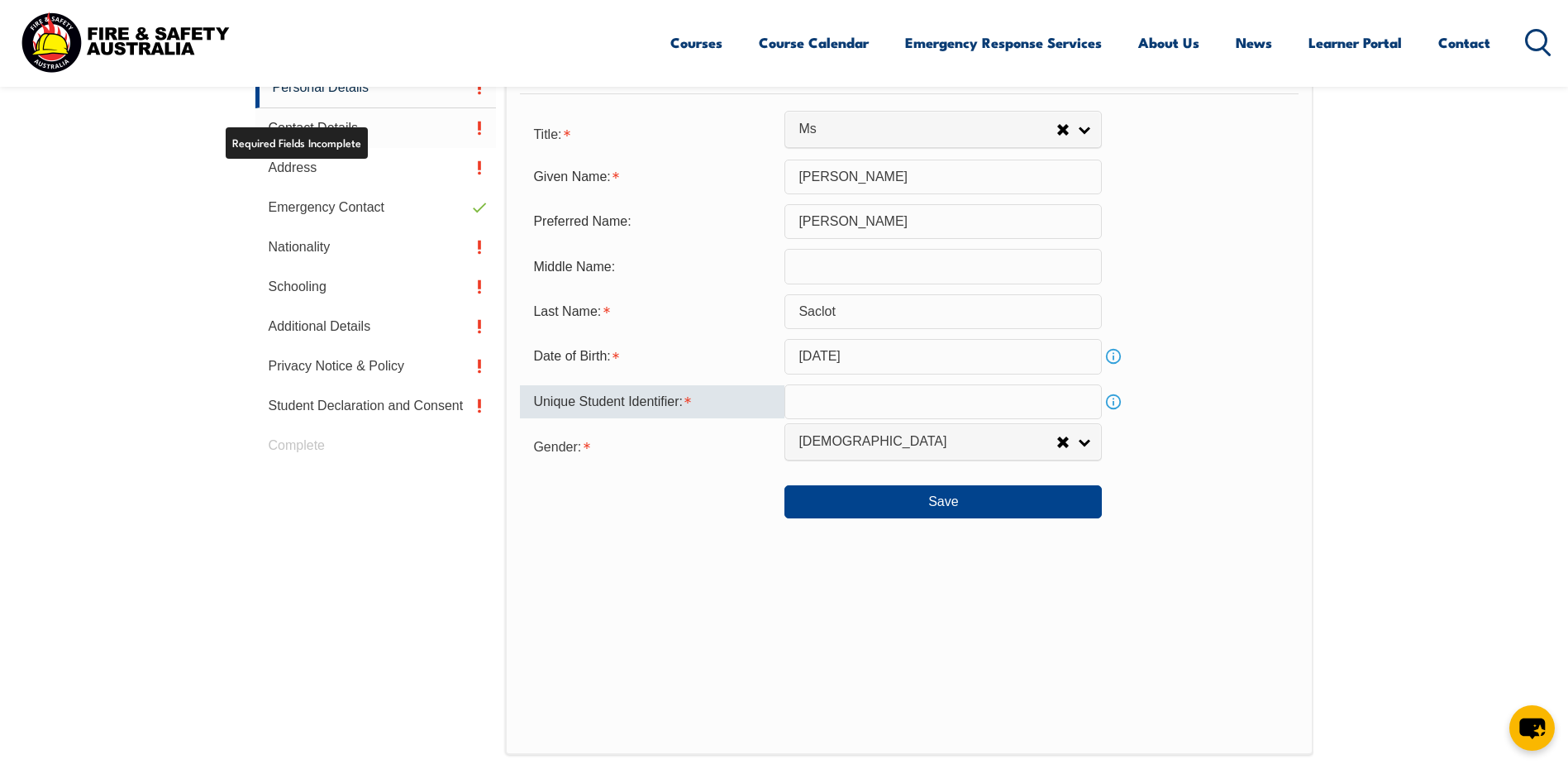
click at [409, 126] on link "Contact Details" at bounding box center [377, 128] width 242 height 40
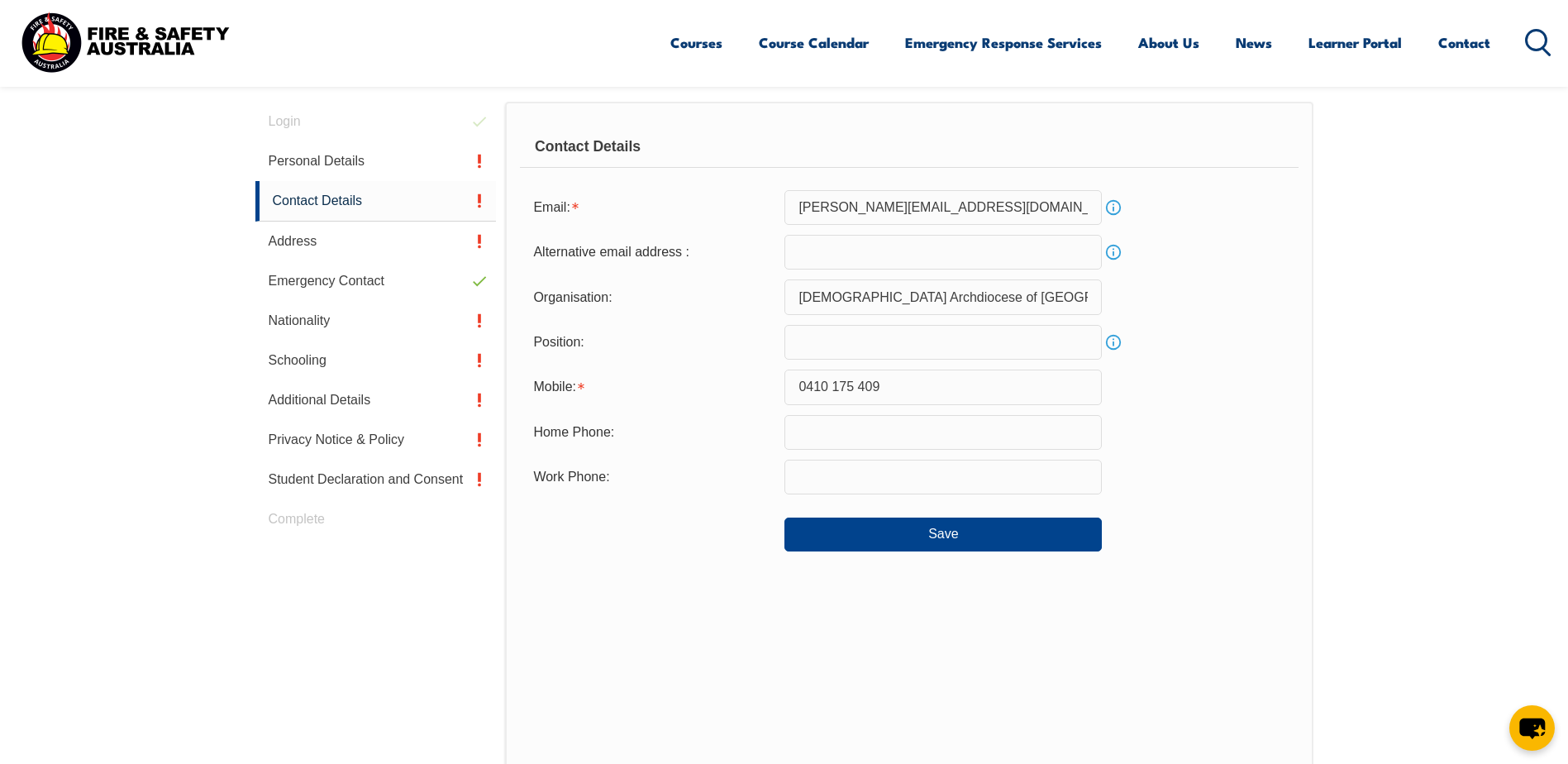
scroll to position [451, 0]
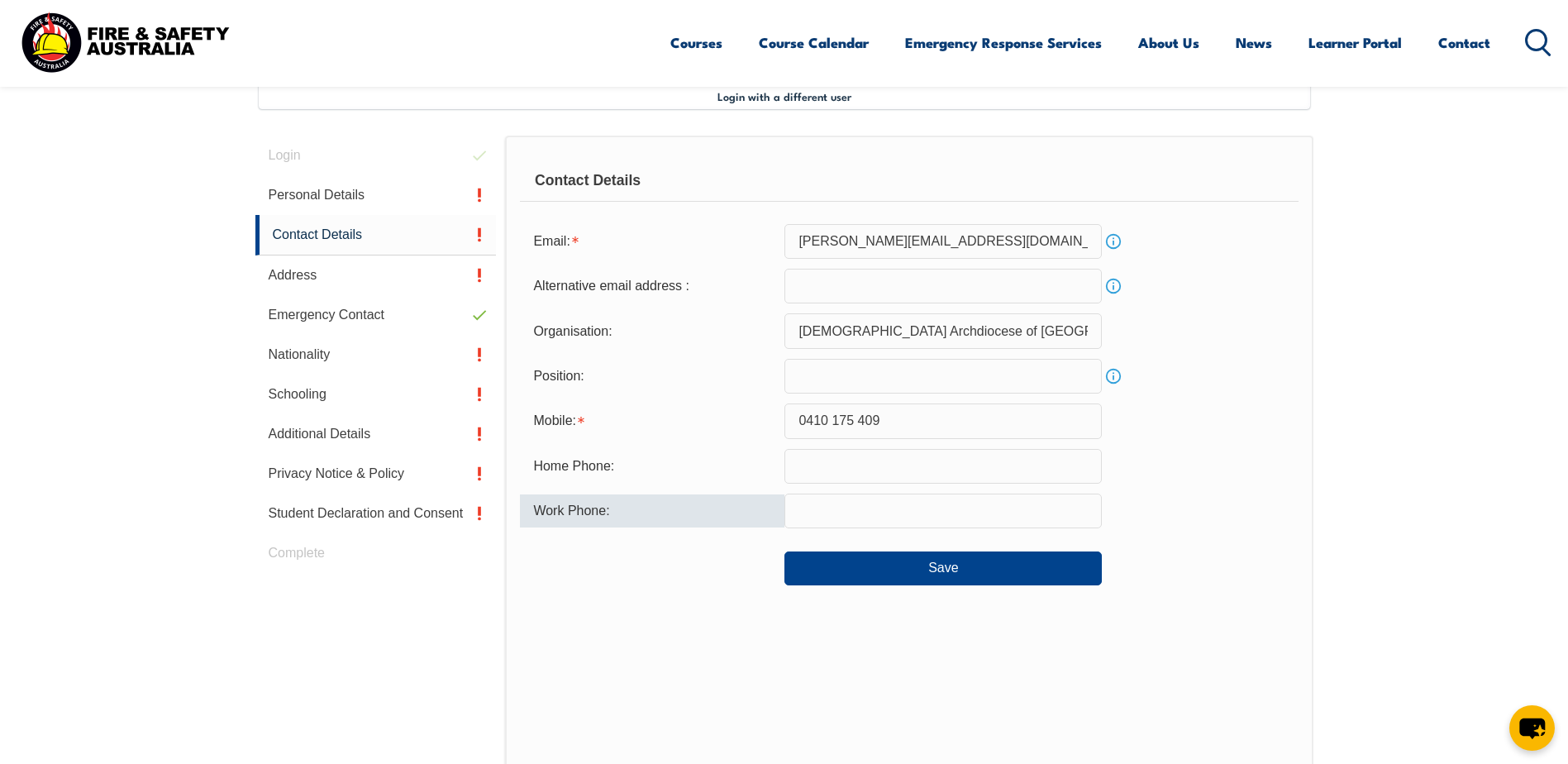
click at [818, 511] on input "text" at bounding box center [944, 511] width 317 height 34
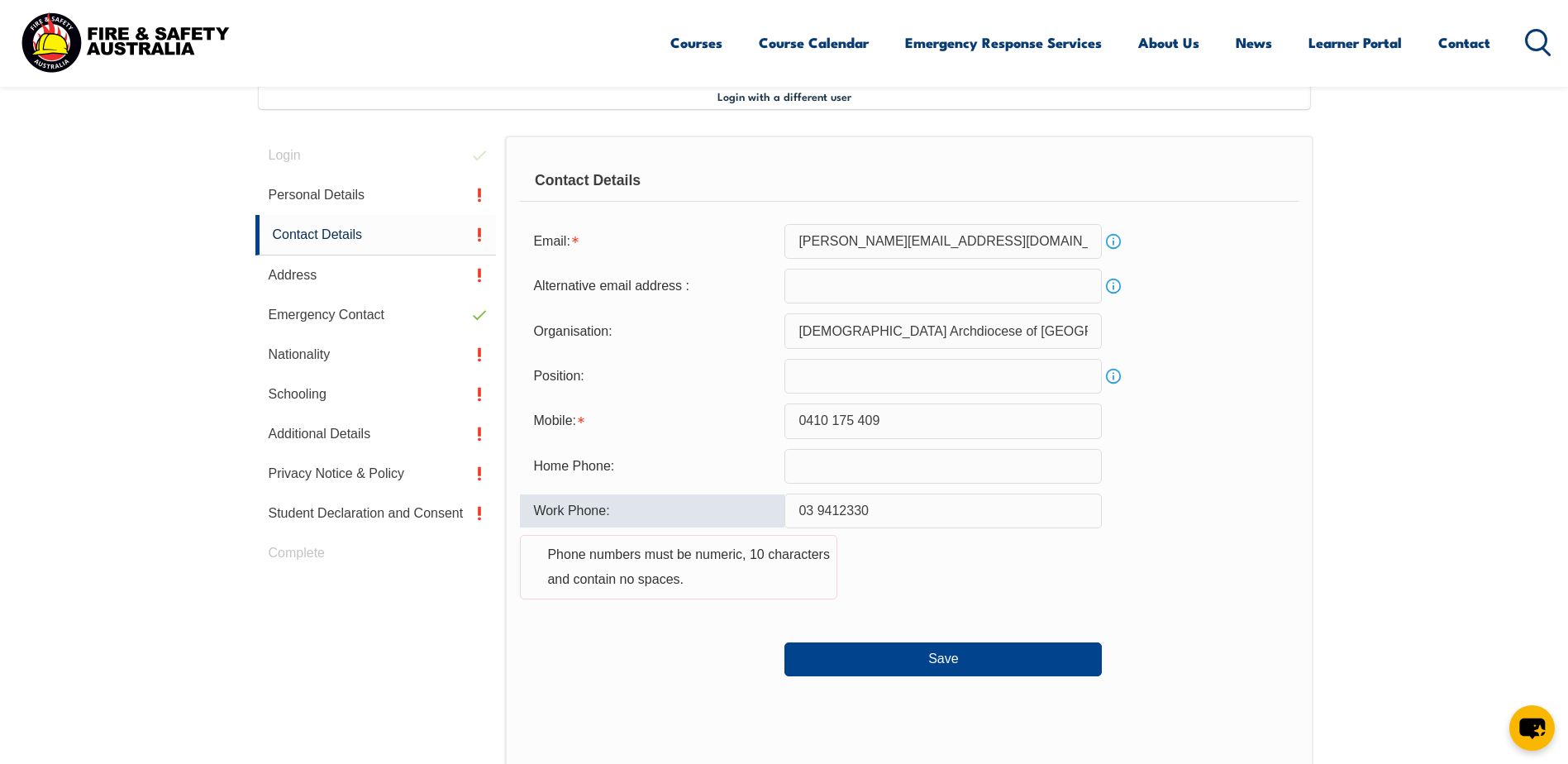
type input "03 9412330"
click at [1184, 607] on div "Work Phone: [PHONE_NUMBER] Phone numbers must be numeric, 10 characters and con…" at bounding box center [909, 557] width 778 height 126
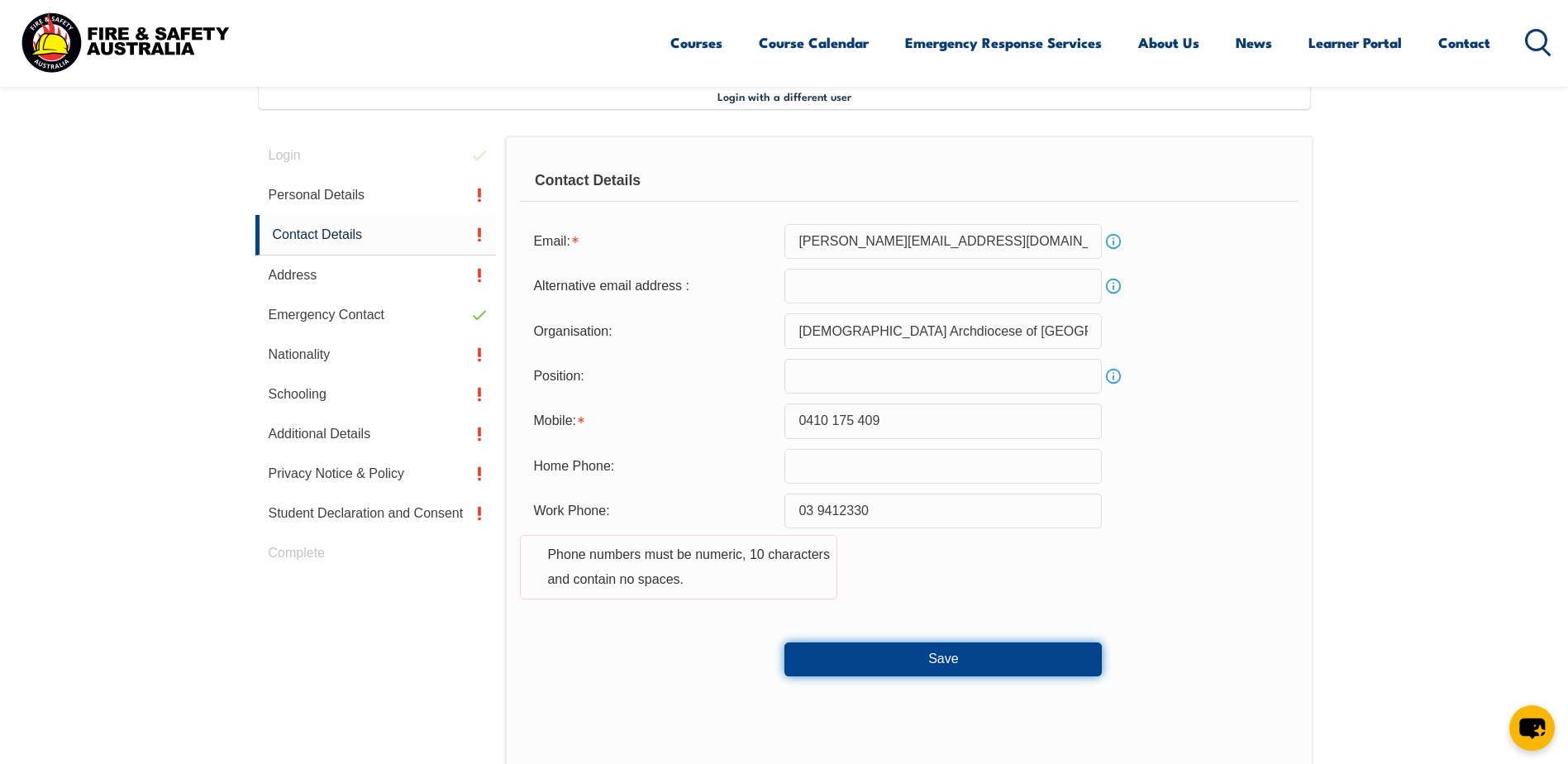
click at [988, 665] on button "Save" at bounding box center [944, 659] width 317 height 34
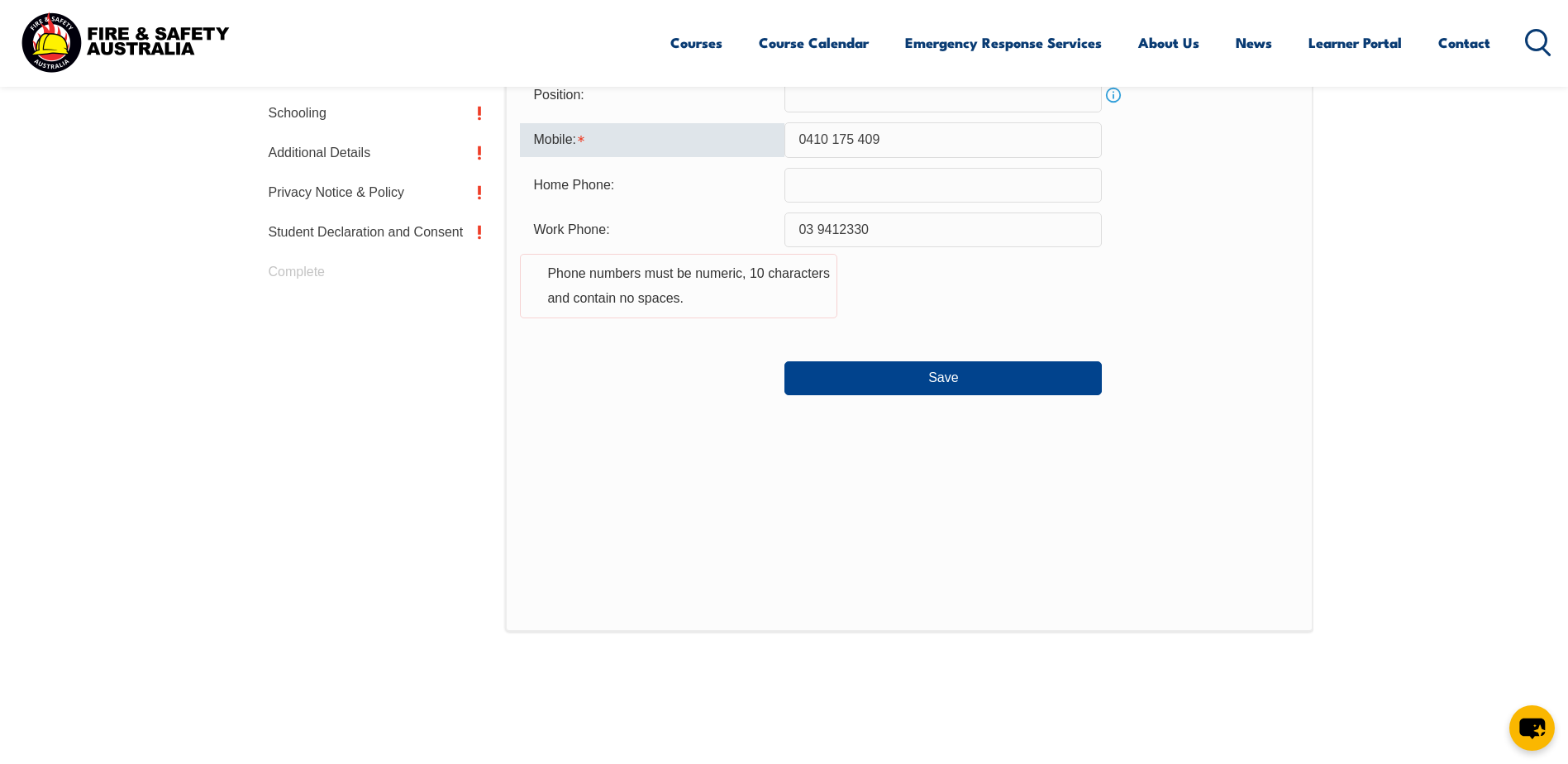
scroll to position [729, 0]
click at [833, 139] on input "0410 175 409" at bounding box center [944, 143] width 317 height 34
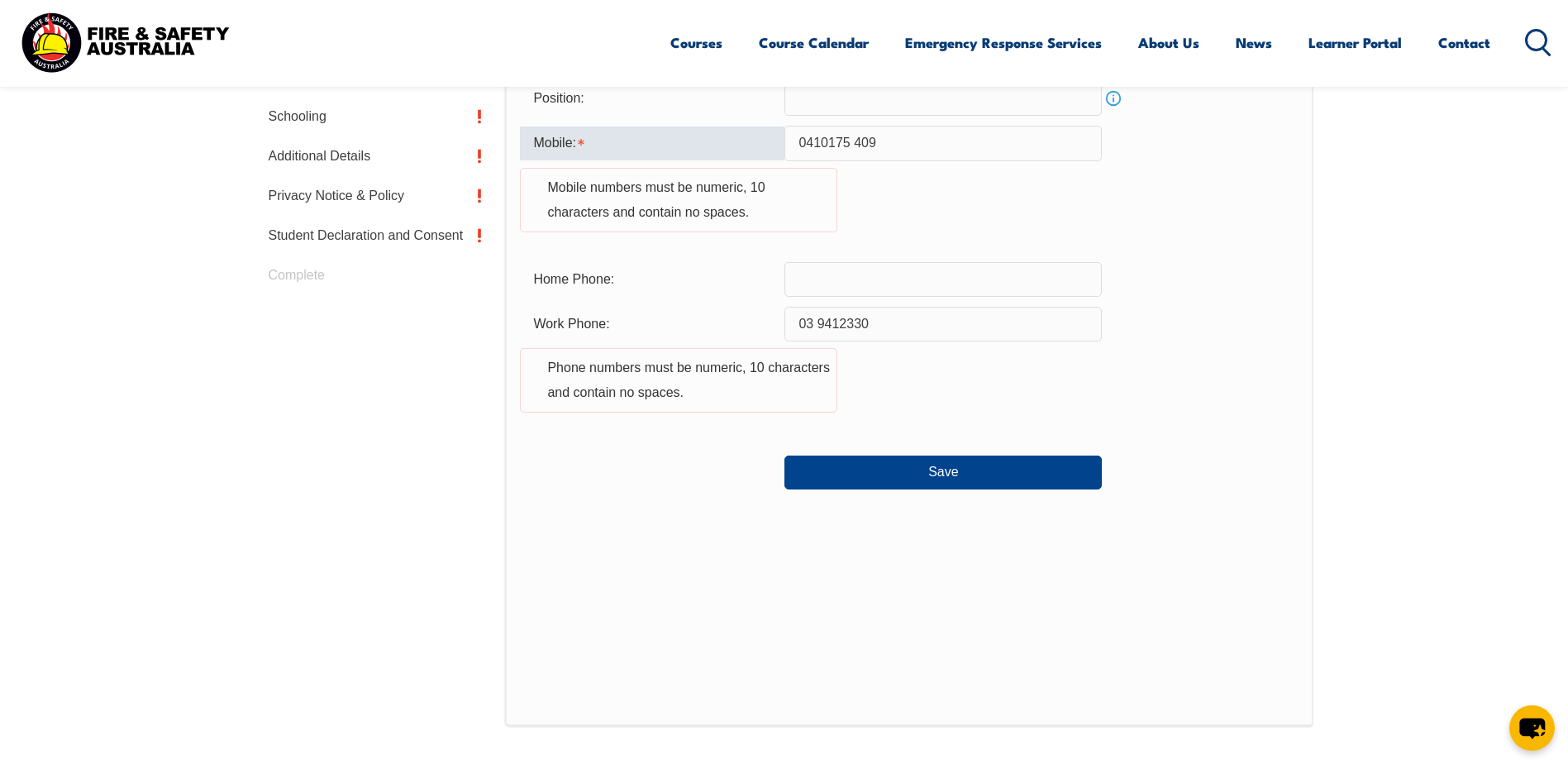
click at [854, 142] on input "0410175 409" at bounding box center [944, 143] width 317 height 34
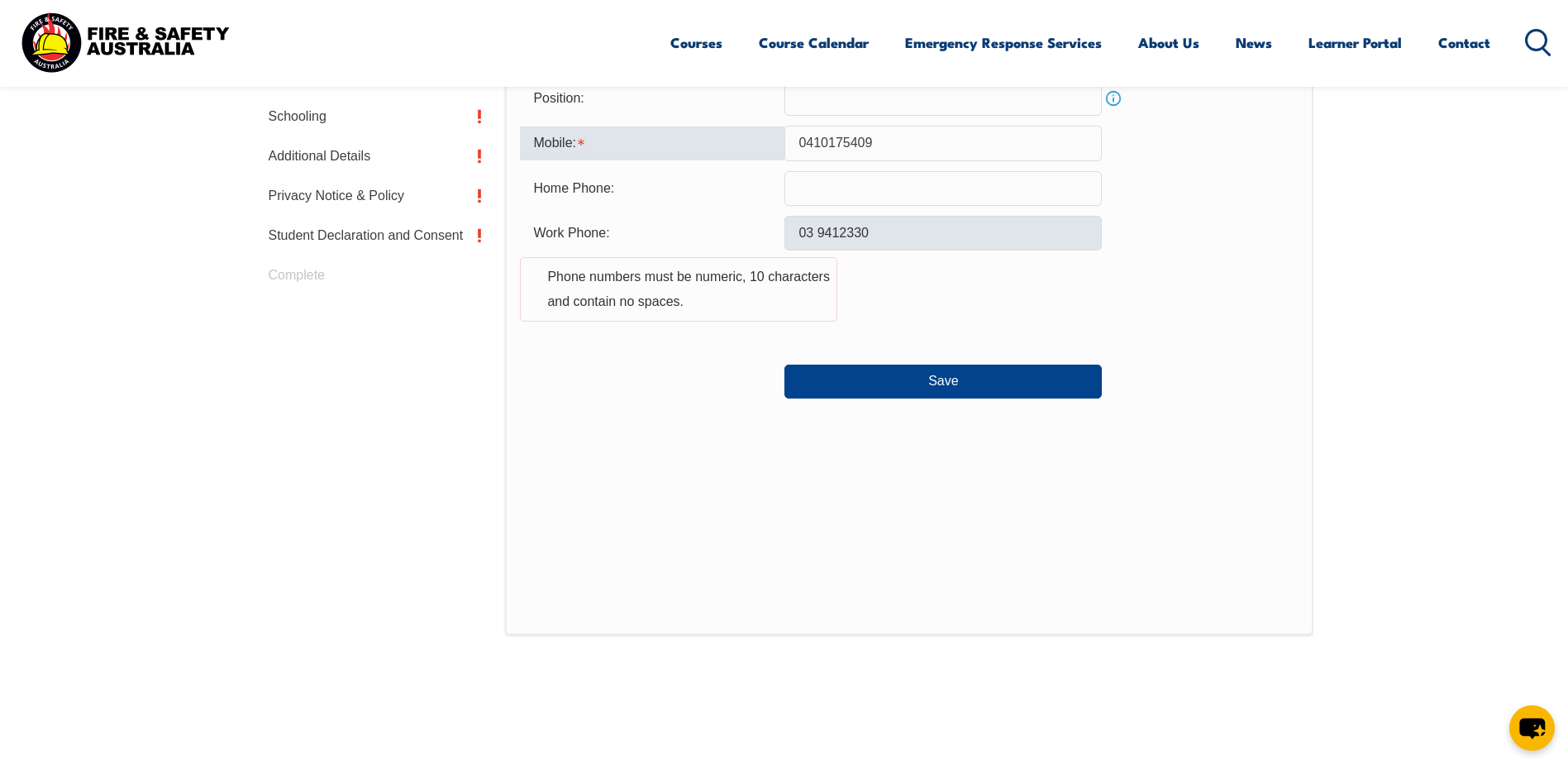
type input "0410175409"
click at [820, 232] on input "03 9412330" at bounding box center [944, 233] width 317 height 34
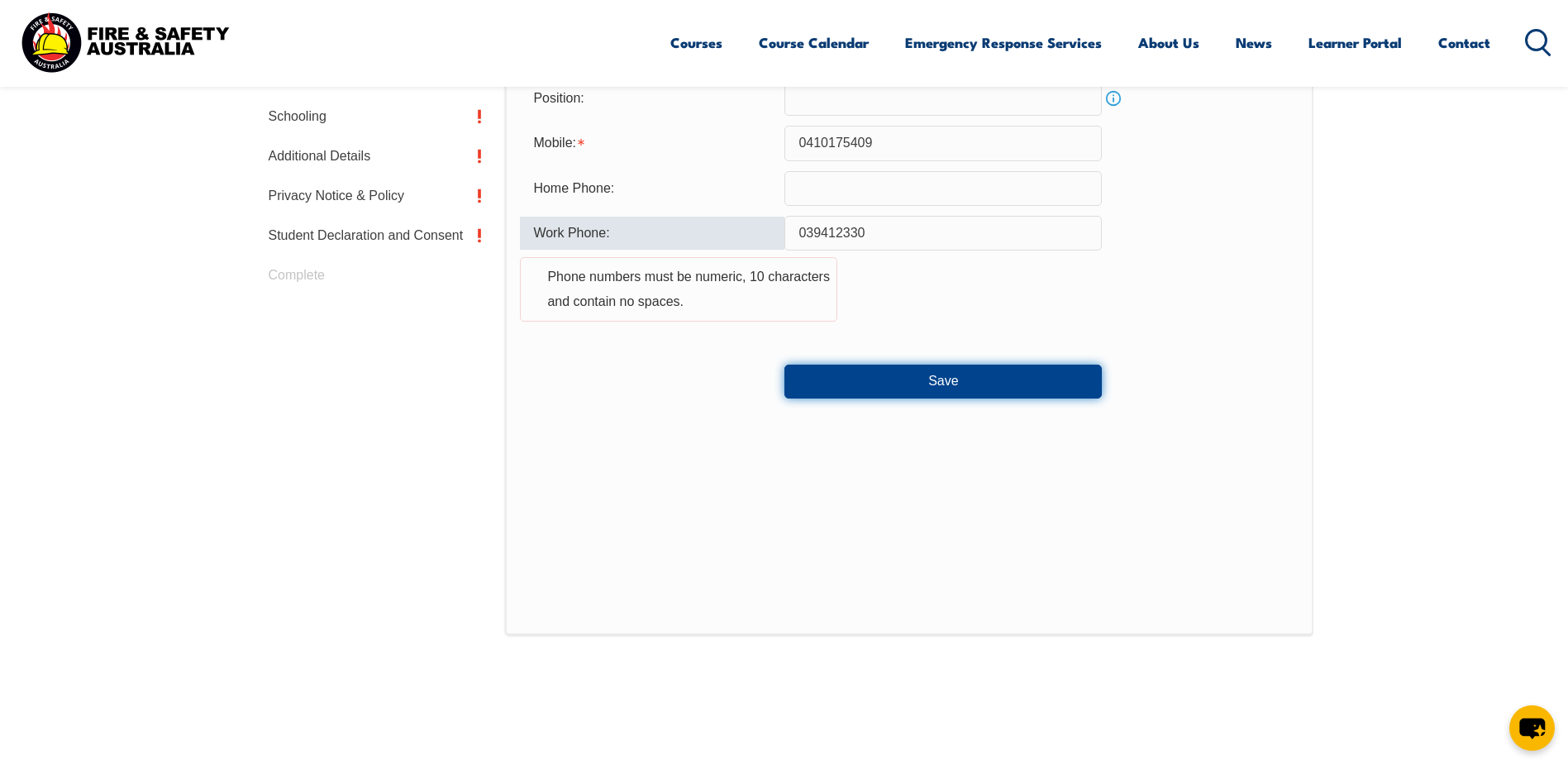
click at [934, 378] on button "Save" at bounding box center [944, 381] width 317 height 34
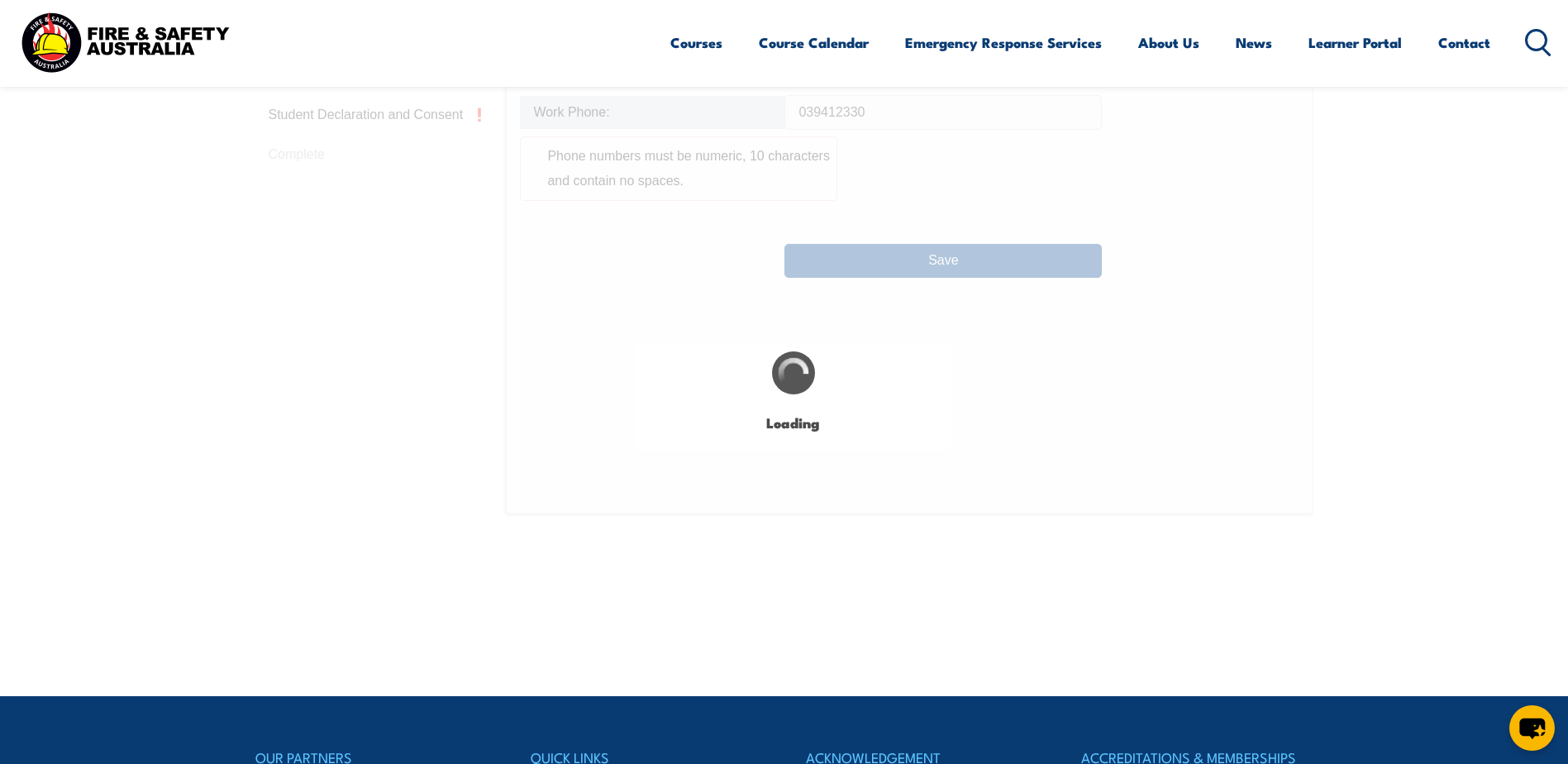
scroll to position [862, 0]
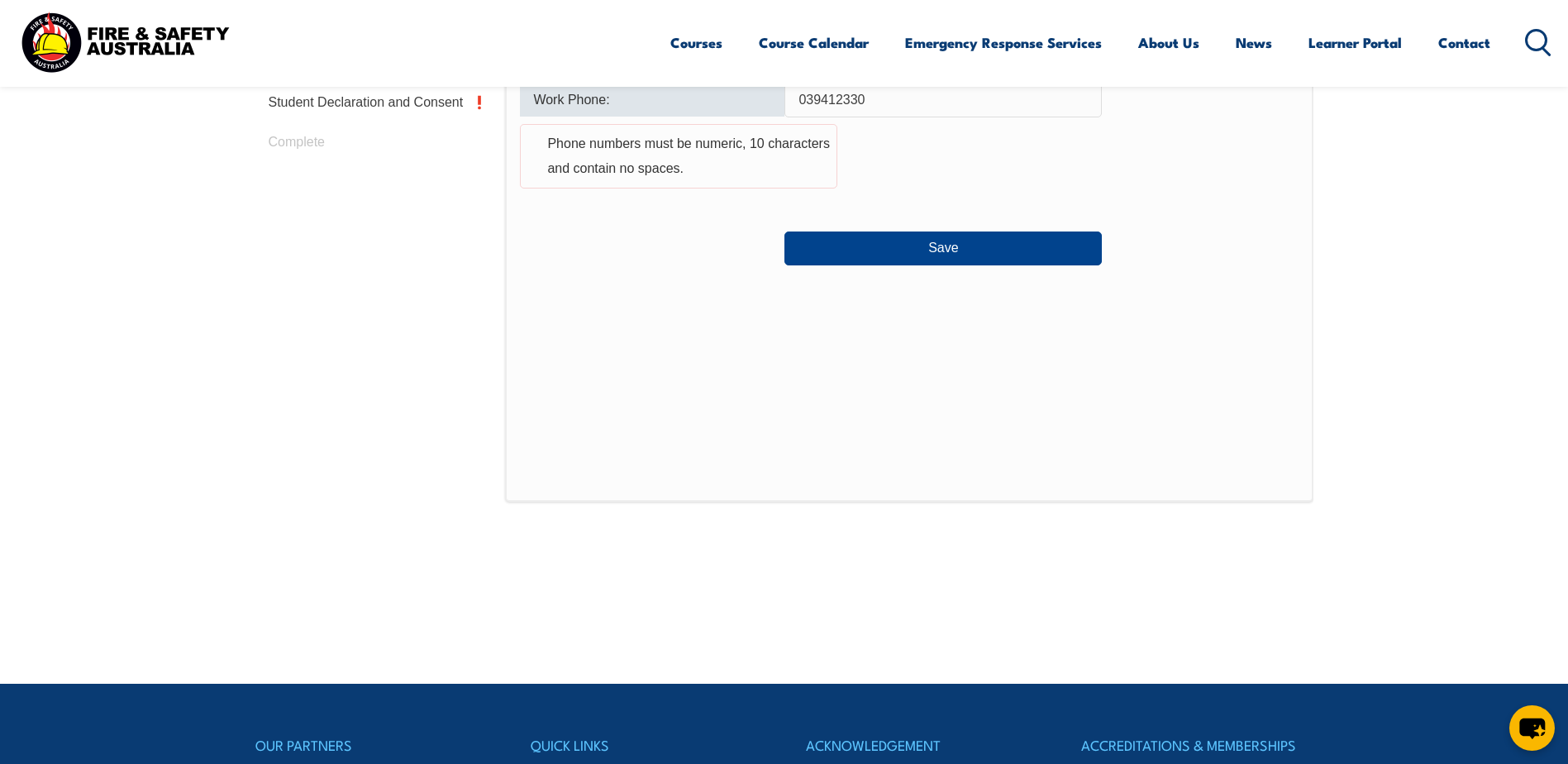
click at [870, 100] on input "039412330" at bounding box center [944, 100] width 317 height 34
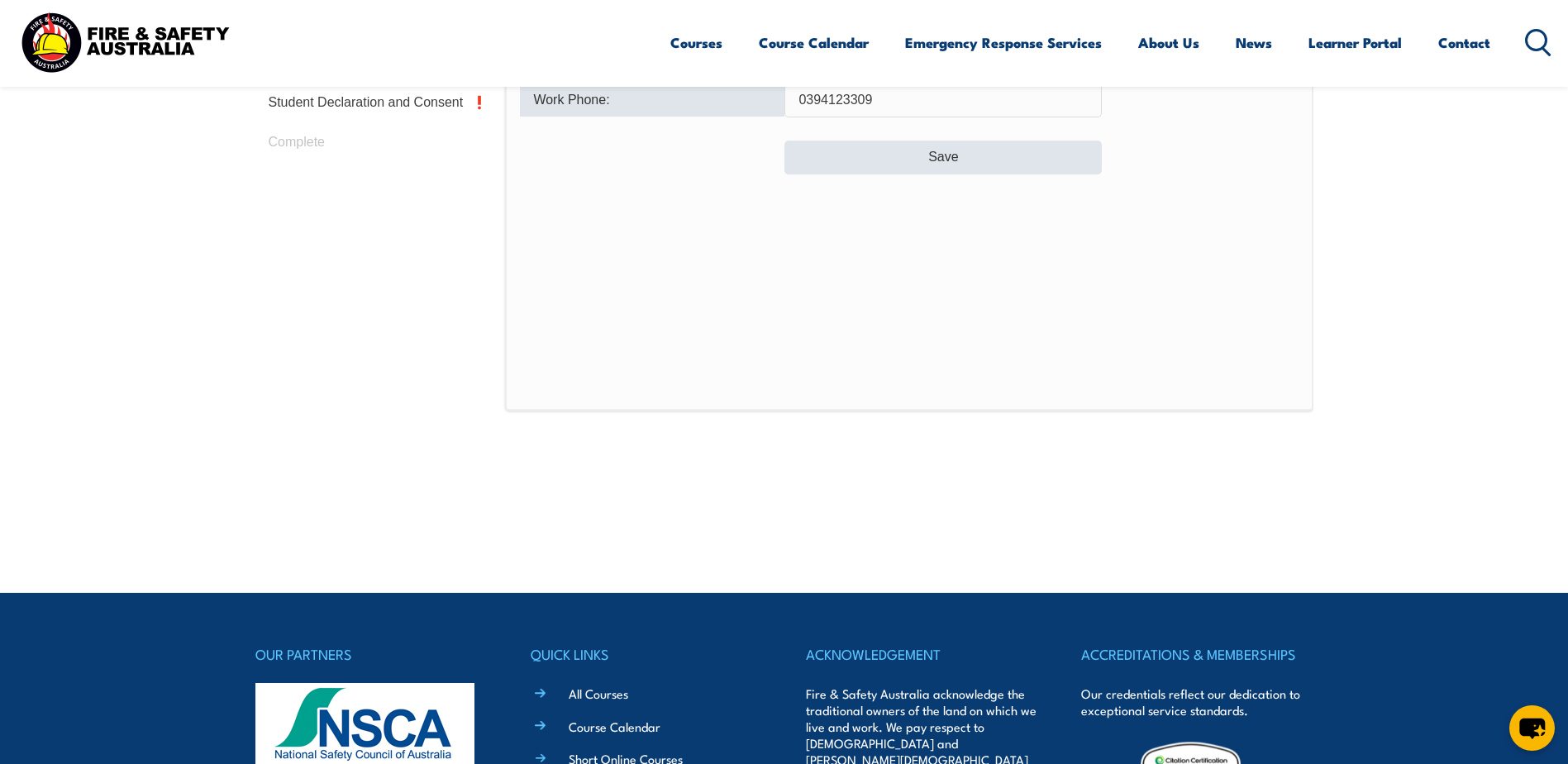
type input "0394123309"
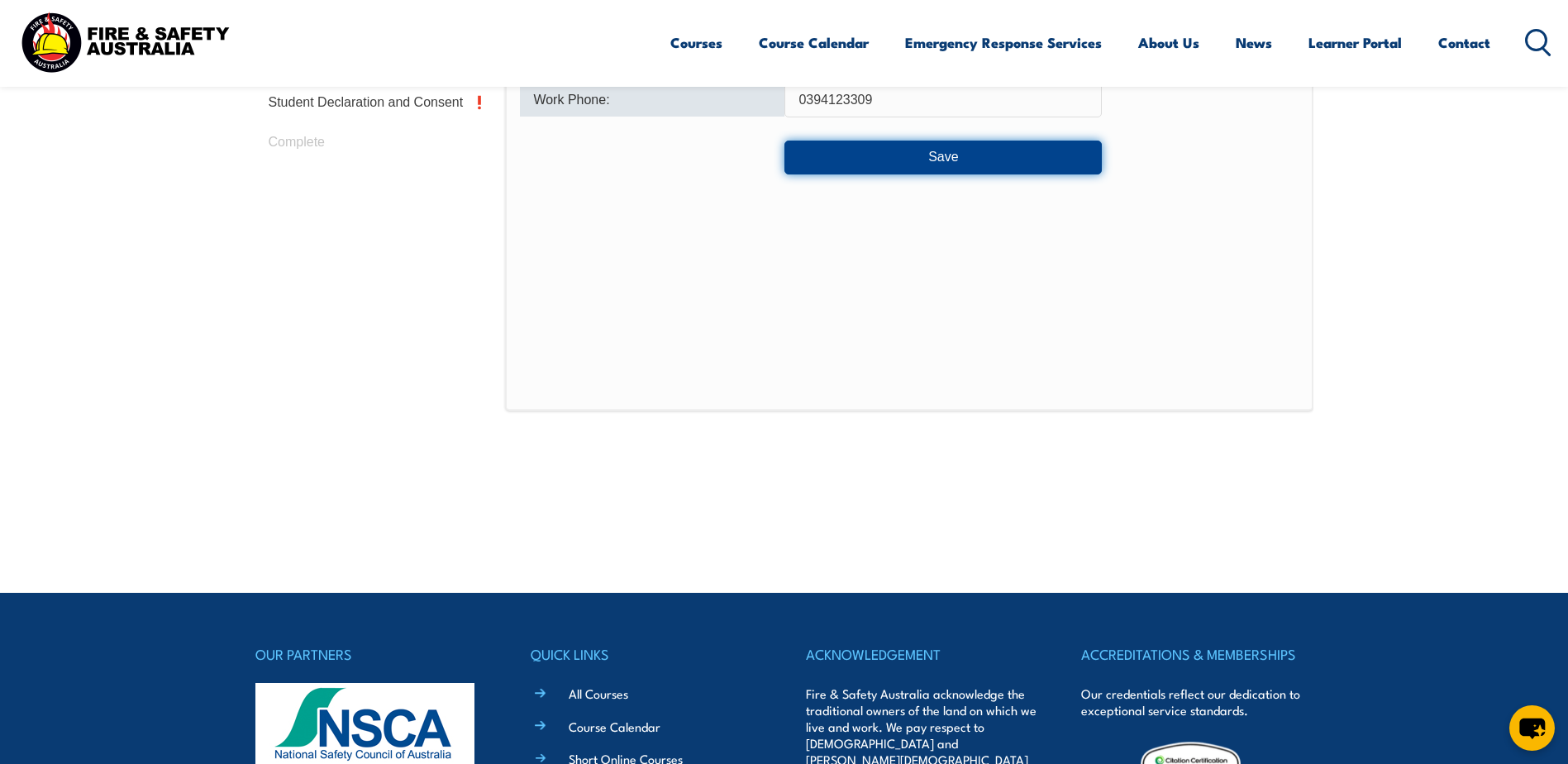
click at [928, 151] on button "Save" at bounding box center [944, 157] width 317 height 34
